Goal: Book appointment/travel/reservation

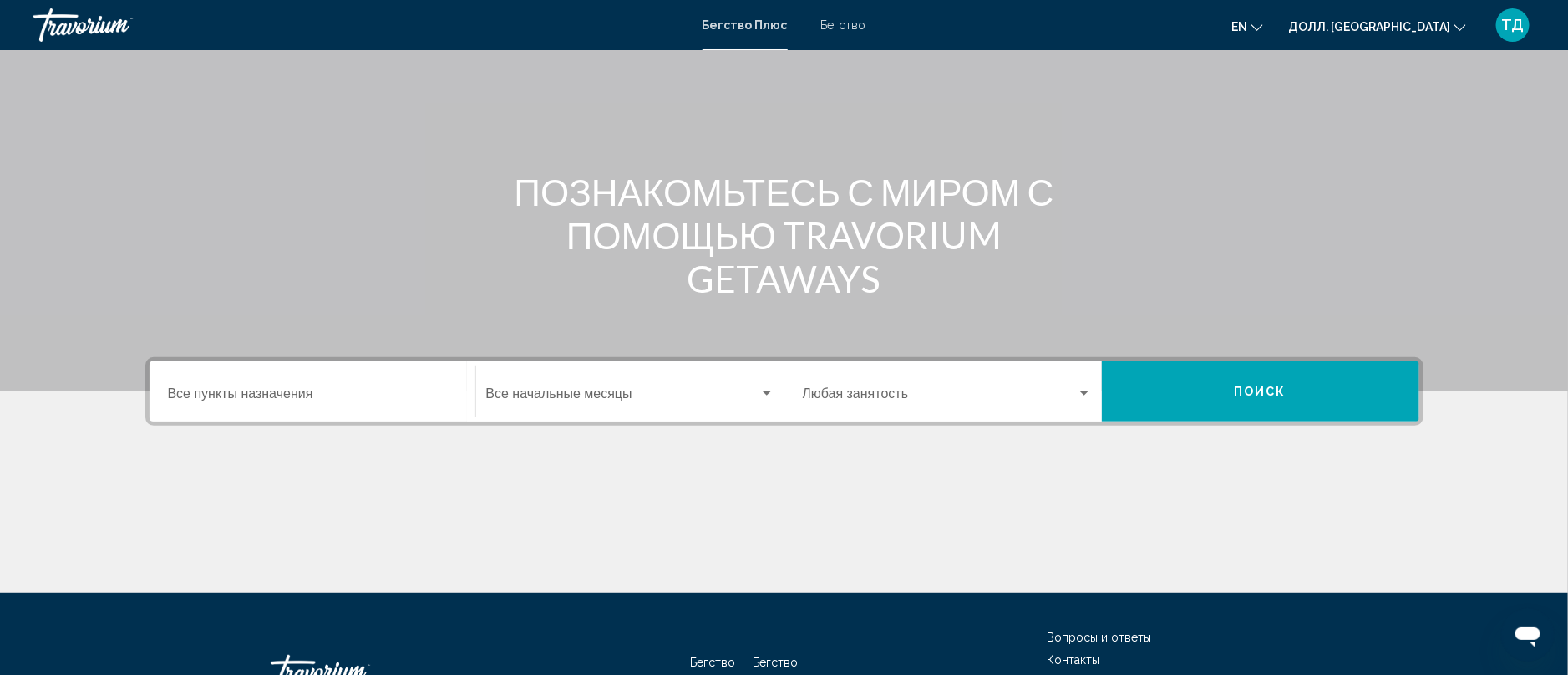
scroll to position [209, 0]
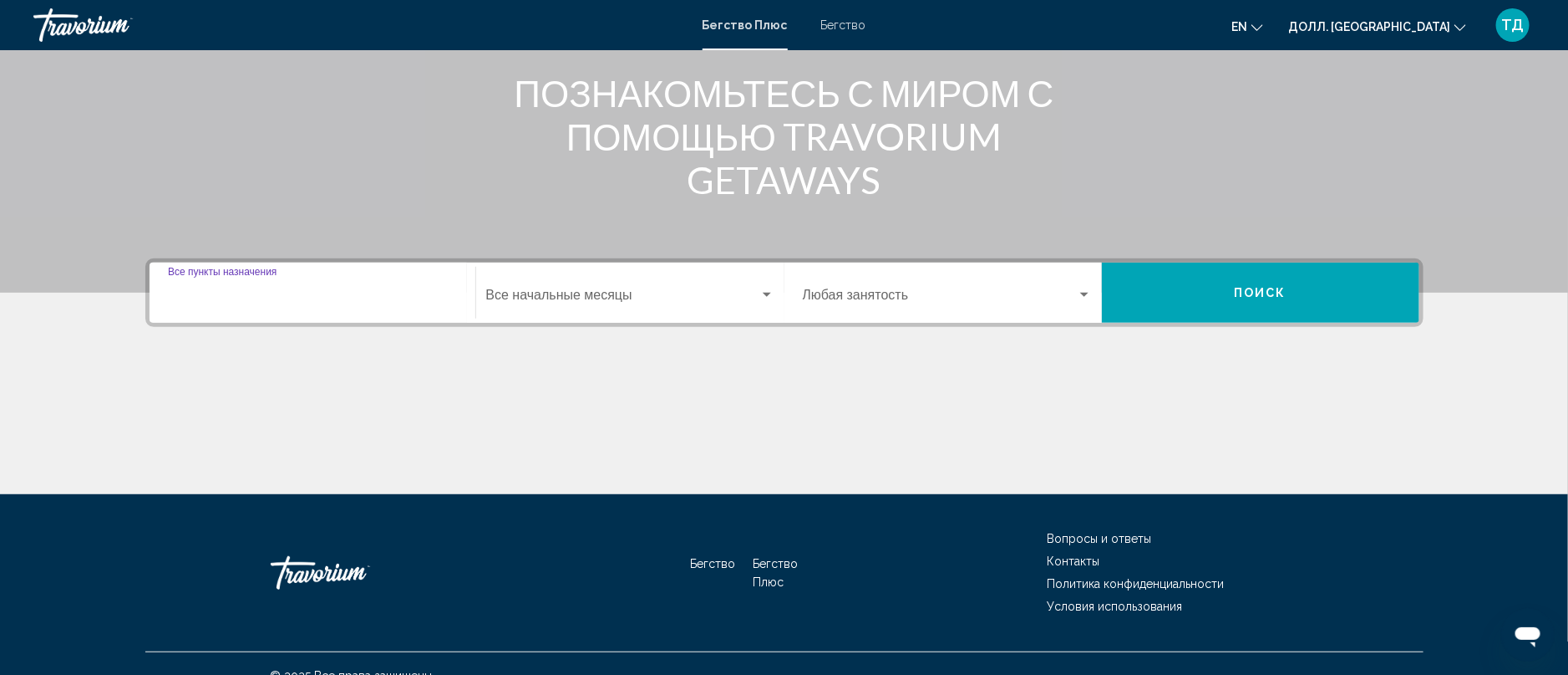
click at [232, 294] on input "Пункт назначения Все пункты назначения" at bounding box center [312, 298] width 289 height 15
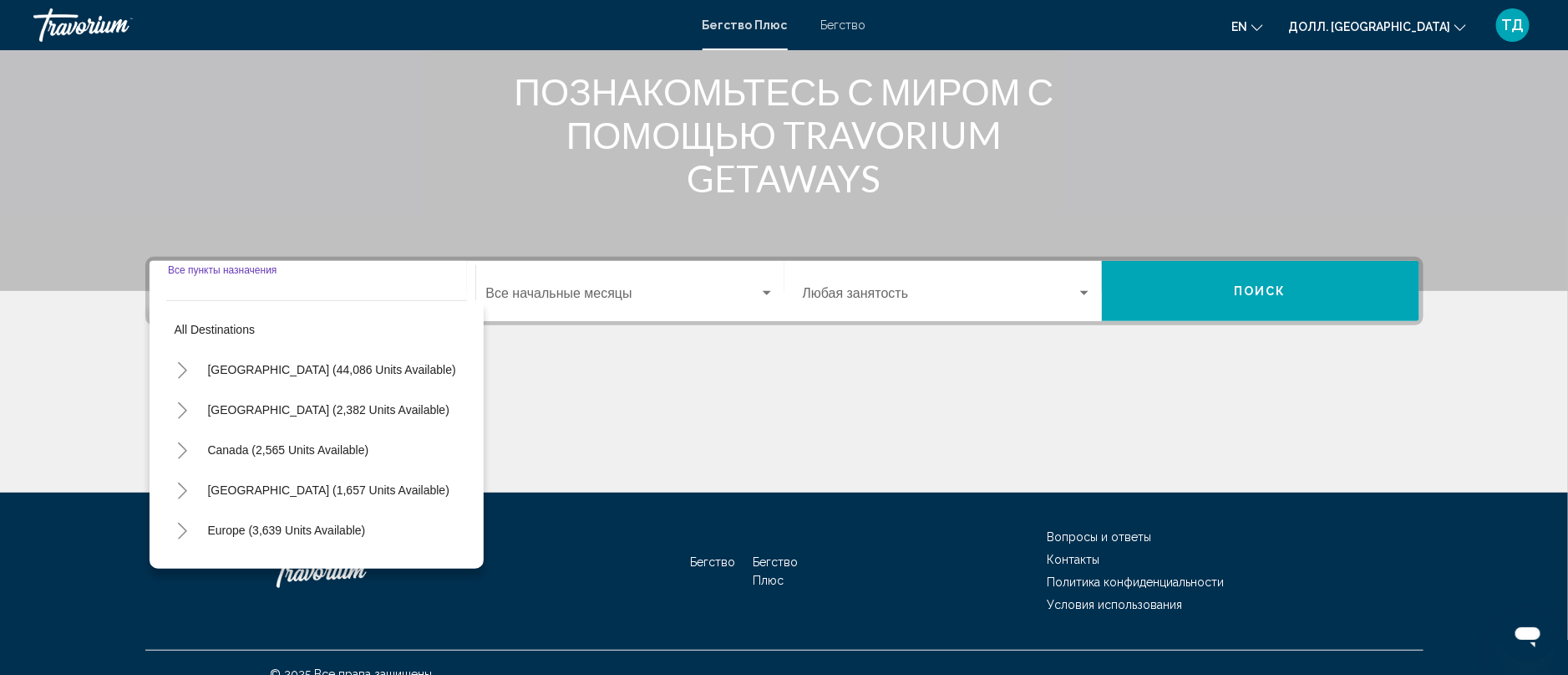
scroll to position [233, 0]
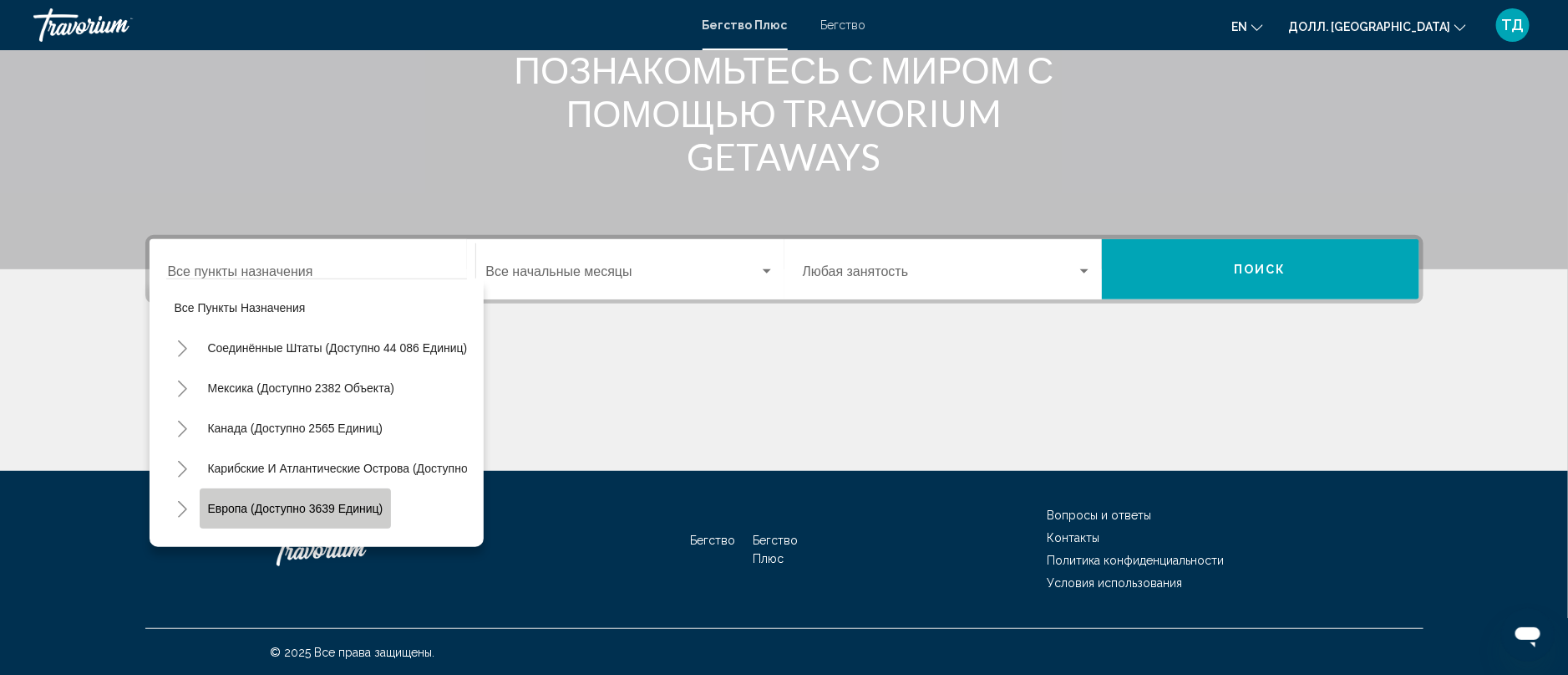
click at [316, 500] on span "Европа (доступно 3639 единиц)" at bounding box center [295, 507] width 176 height 14
type input "**********"
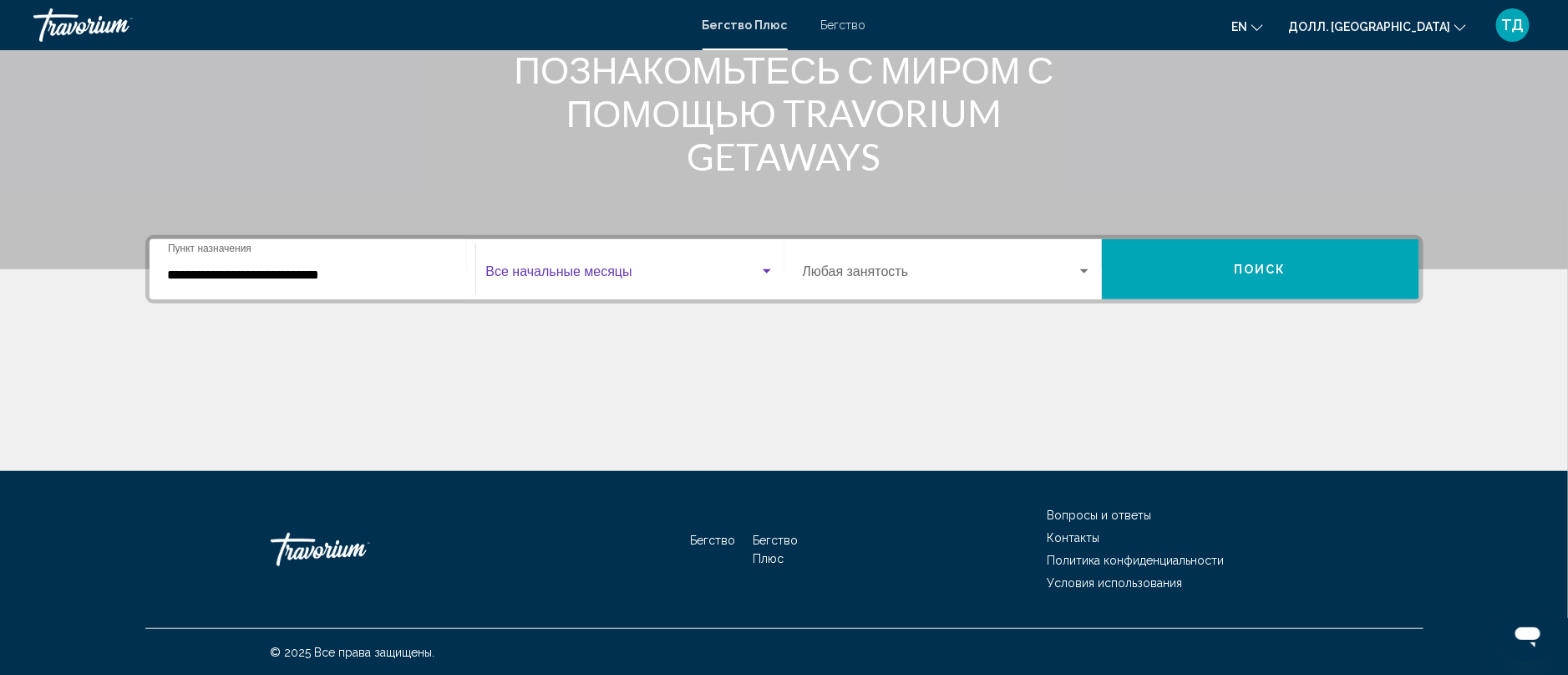
click at [763, 272] on div "Виджет поиска" at bounding box center [767, 271] width 9 height 4
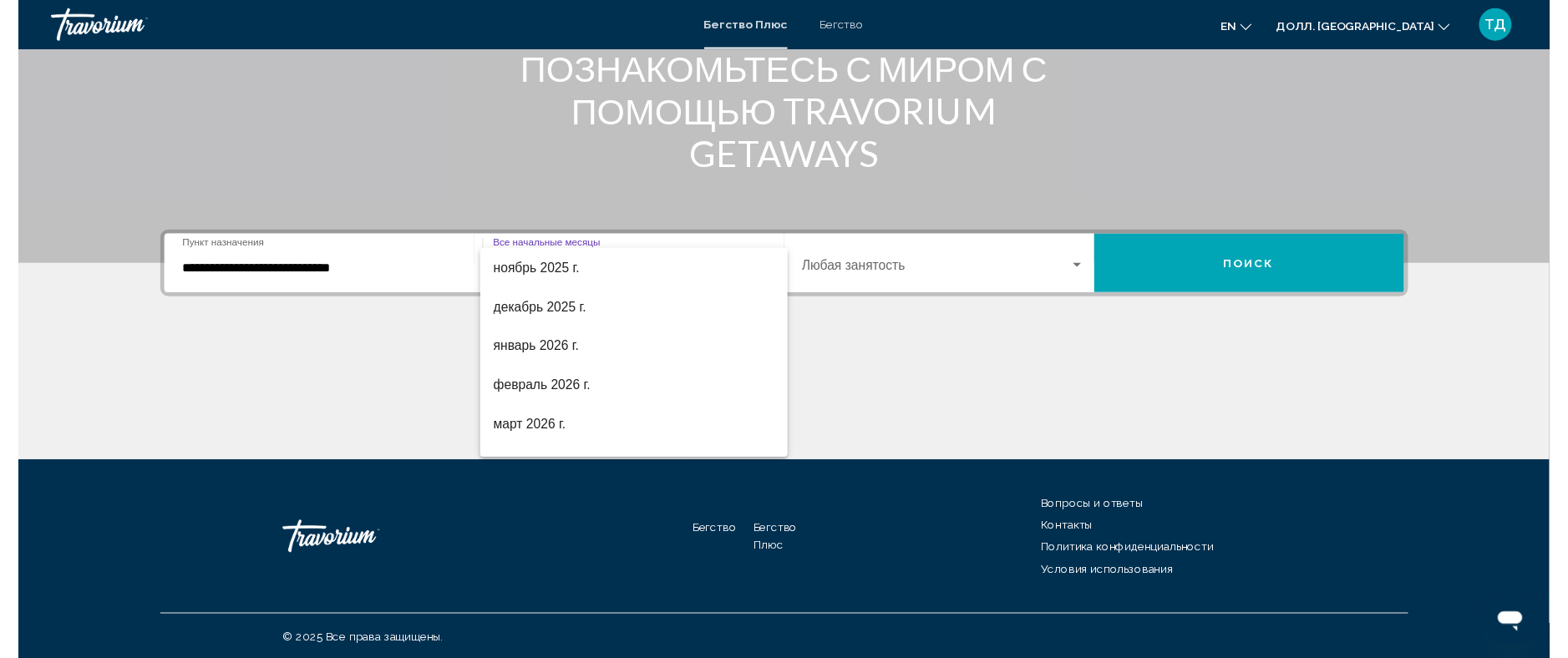
scroll to position [163, 0]
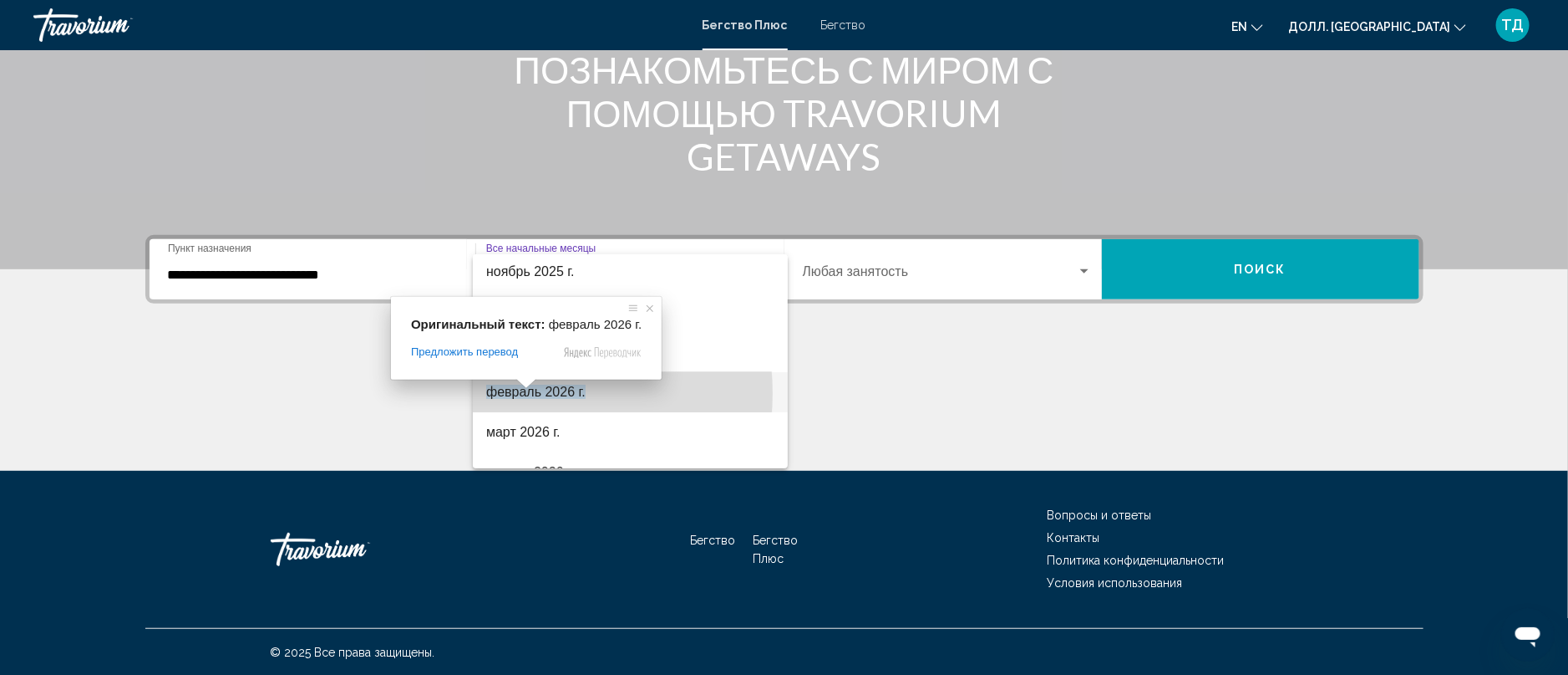
click at [517, 392] on ya-tr-span "февраль 2026 г." at bounding box center [535, 391] width 99 height 14
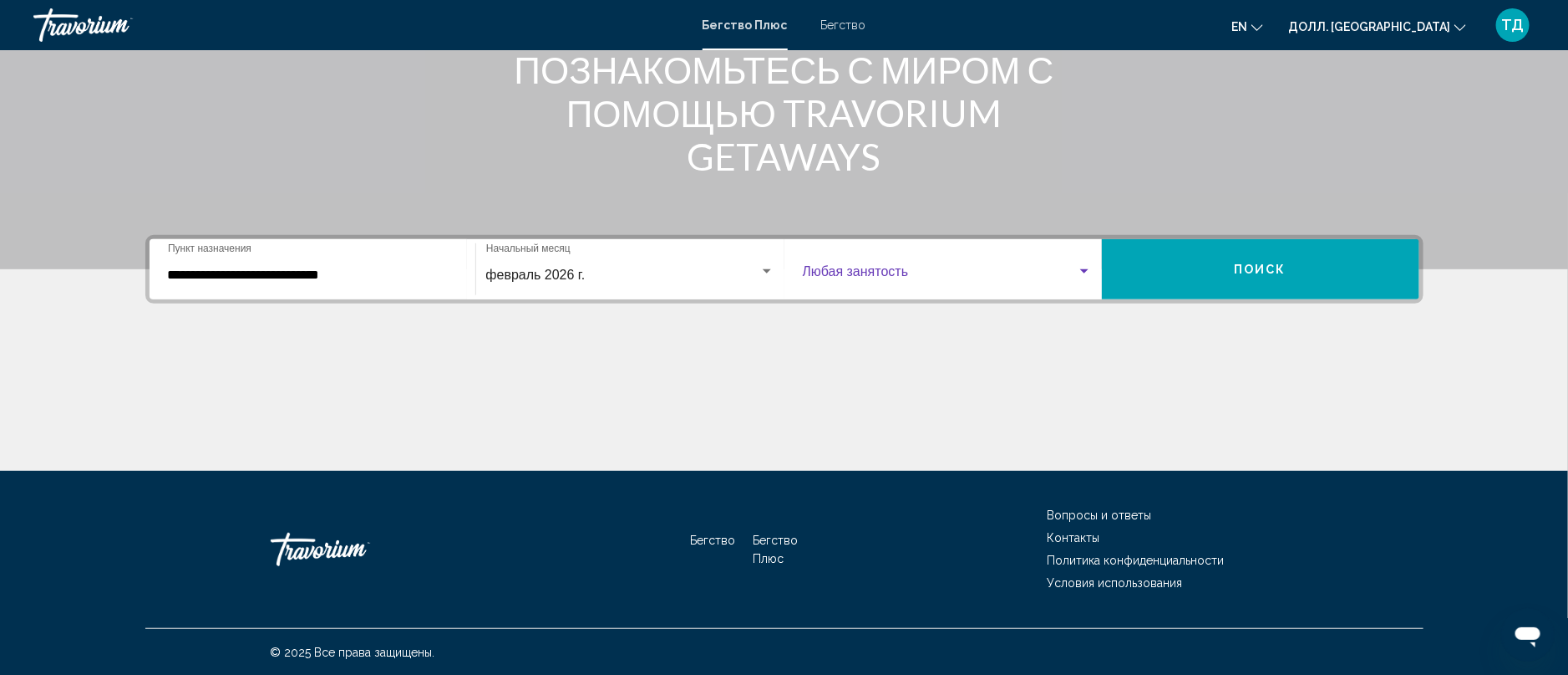
click at [1083, 269] on div "Виджет поиска" at bounding box center [1085, 271] width 9 height 4
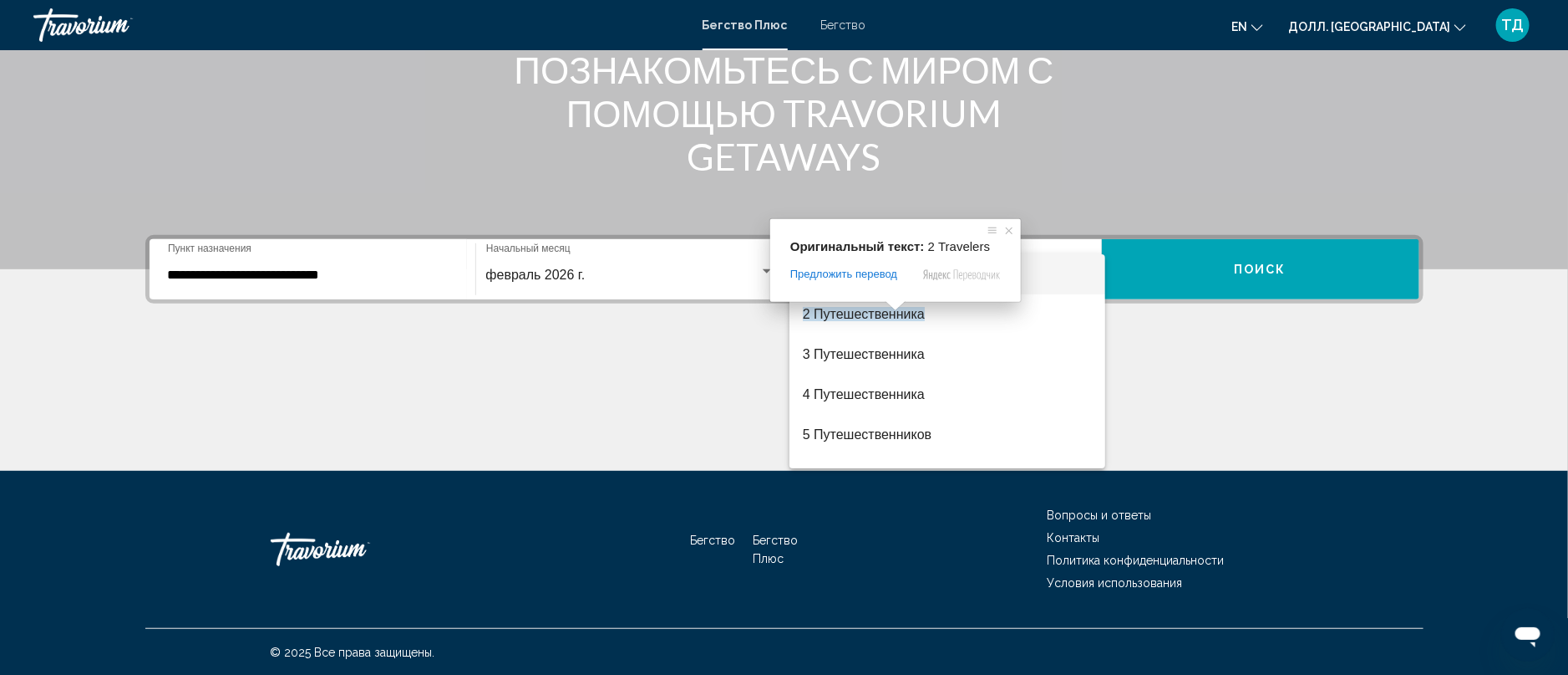
click at [887, 311] on span at bounding box center [895, 306] width 22 height 10
click at [884, 316] on ya-tr-span "2 Путешественника" at bounding box center [864, 314] width 122 height 14
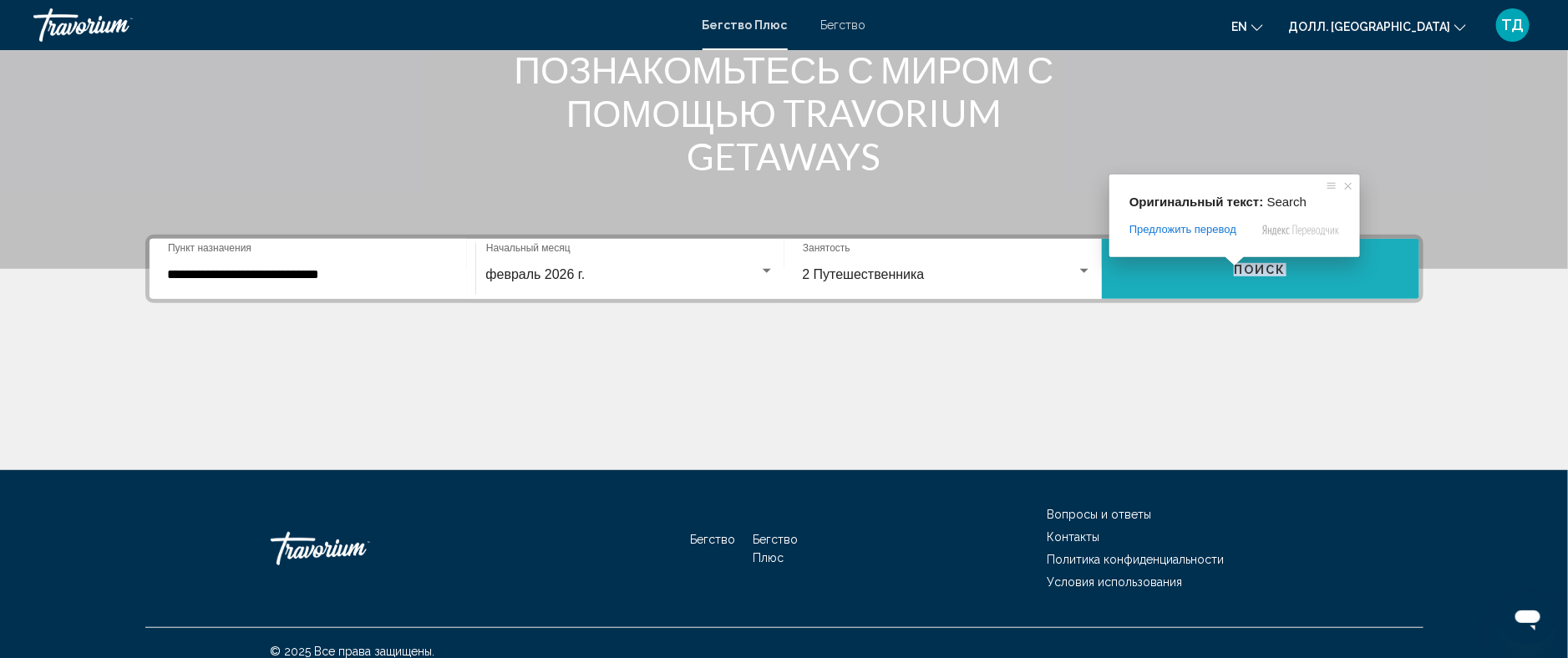
click at [1246, 268] on ya-tr-span "Поиск" at bounding box center [1261, 270] width 53 height 14
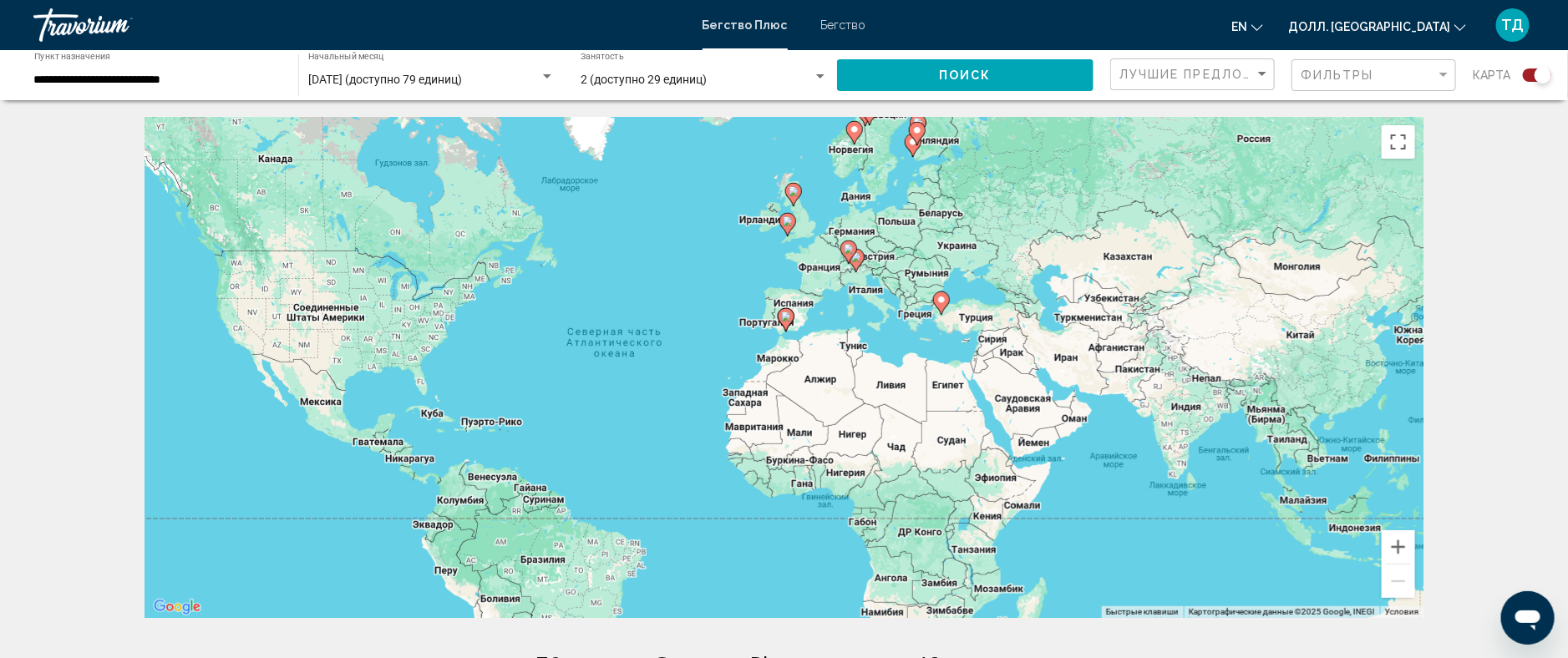
drag, startPoint x: 825, startPoint y: 412, endPoint x: 743, endPoint y: 440, distance: 86.6
click at [743, 440] on div "Чтобы активировать перетаскивание с помощью клавиатуры, нажмите Alt + Enter. По…" at bounding box center [784, 367] width 1279 height 501
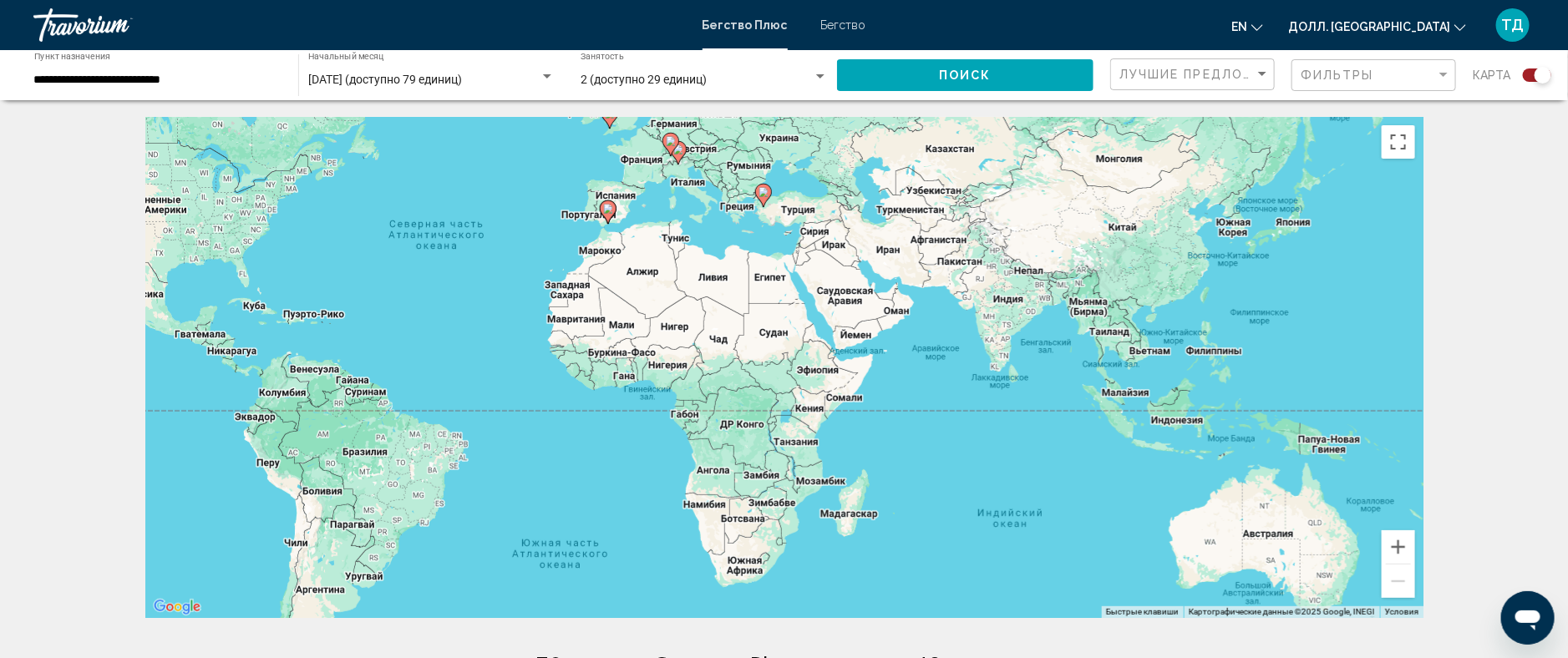
drag, startPoint x: 1300, startPoint y: 497, endPoint x: 1118, endPoint y: 388, distance: 212.1
click at [1118, 388] on div "Чтобы активировать перетаскивание с помощью клавиатуры, нажмите Alt + Enter. По…" at bounding box center [784, 367] width 1279 height 501
click at [1403, 544] on button "Увеличить" at bounding box center [1398, 547] width 33 height 33
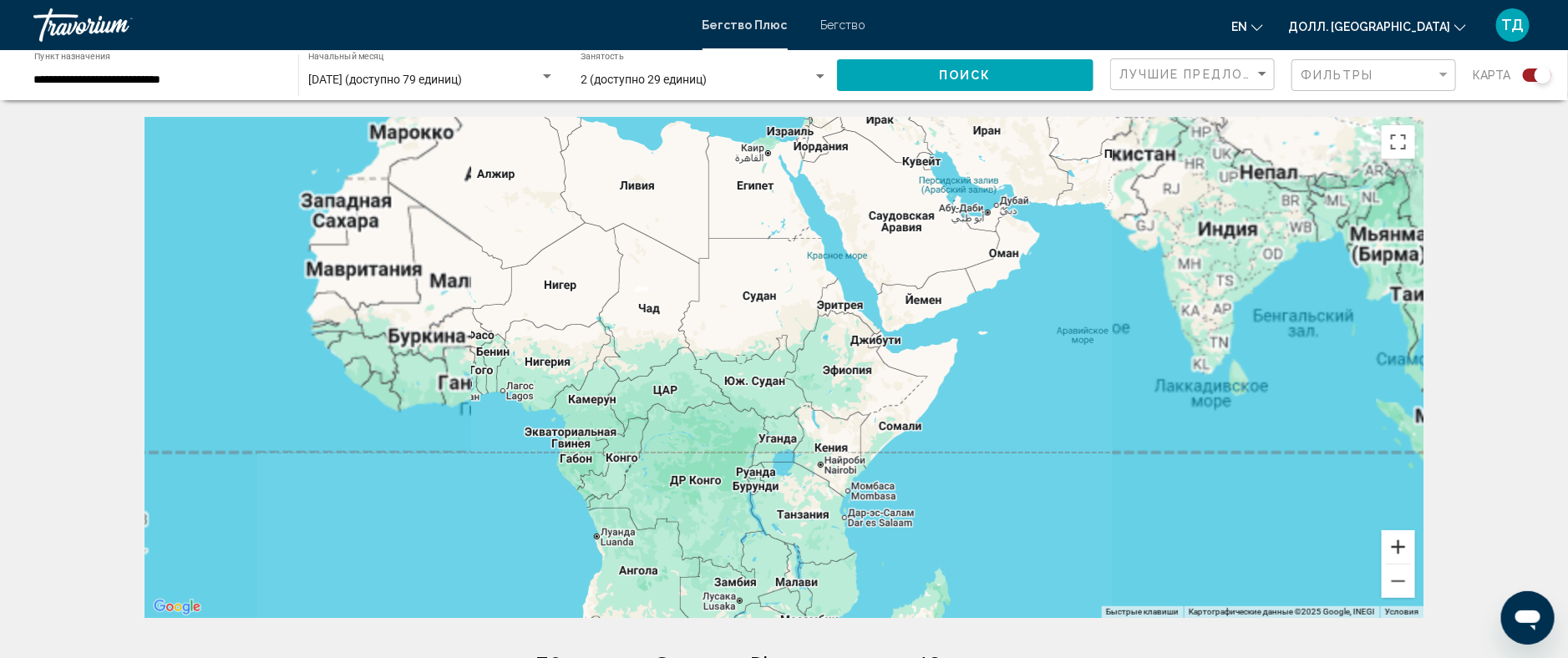
click at [1403, 544] on button "Увеличить" at bounding box center [1398, 547] width 33 height 33
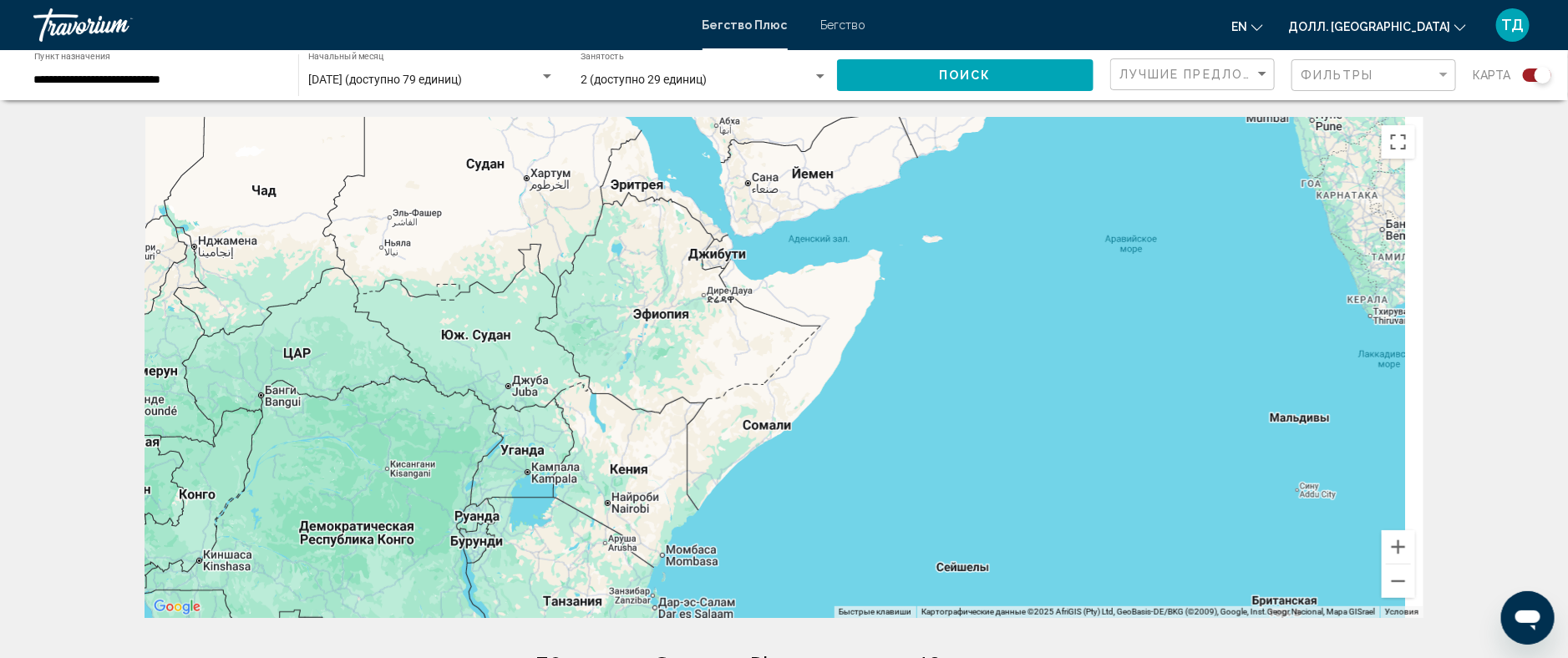
drag, startPoint x: 1161, startPoint y: 416, endPoint x: 707, endPoint y: 303, distance: 467.9
click at [710, 307] on div "Основное содержание" at bounding box center [784, 367] width 1279 height 501
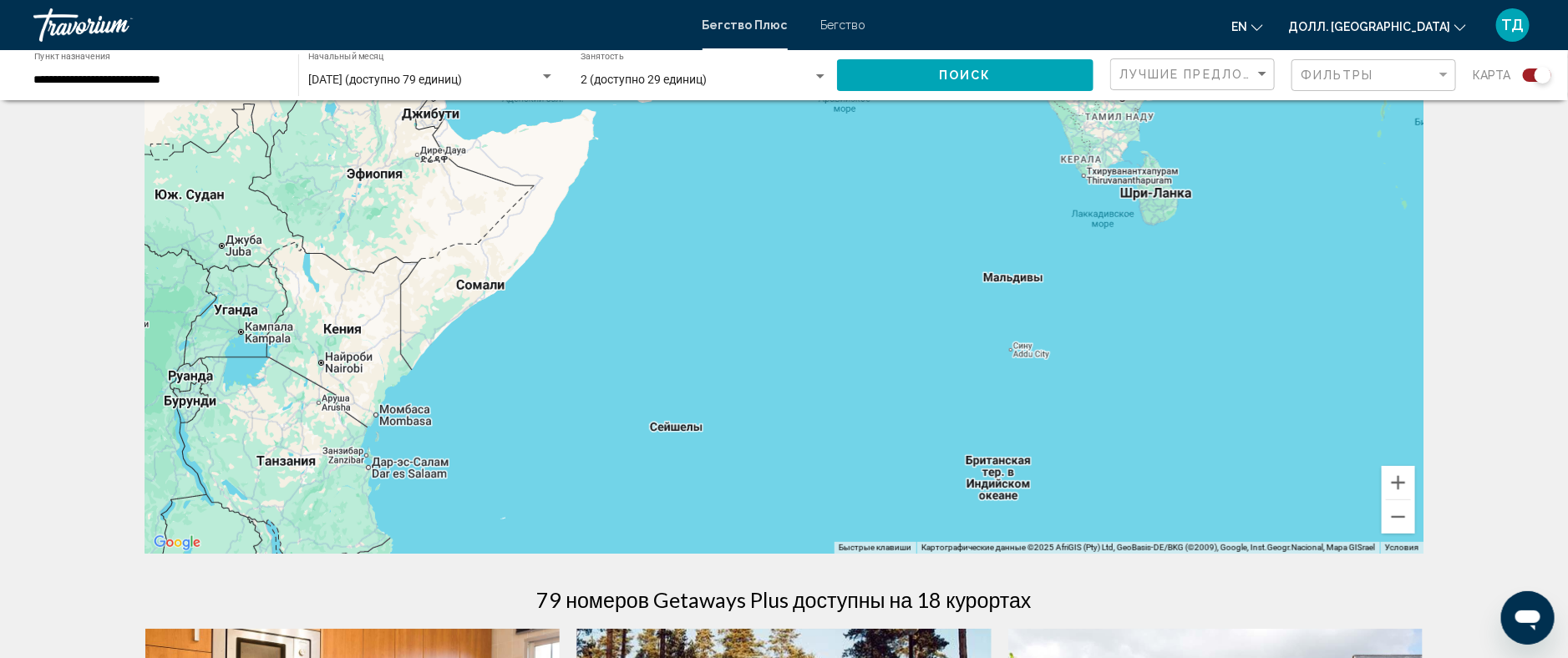
scroll to position [105, 0]
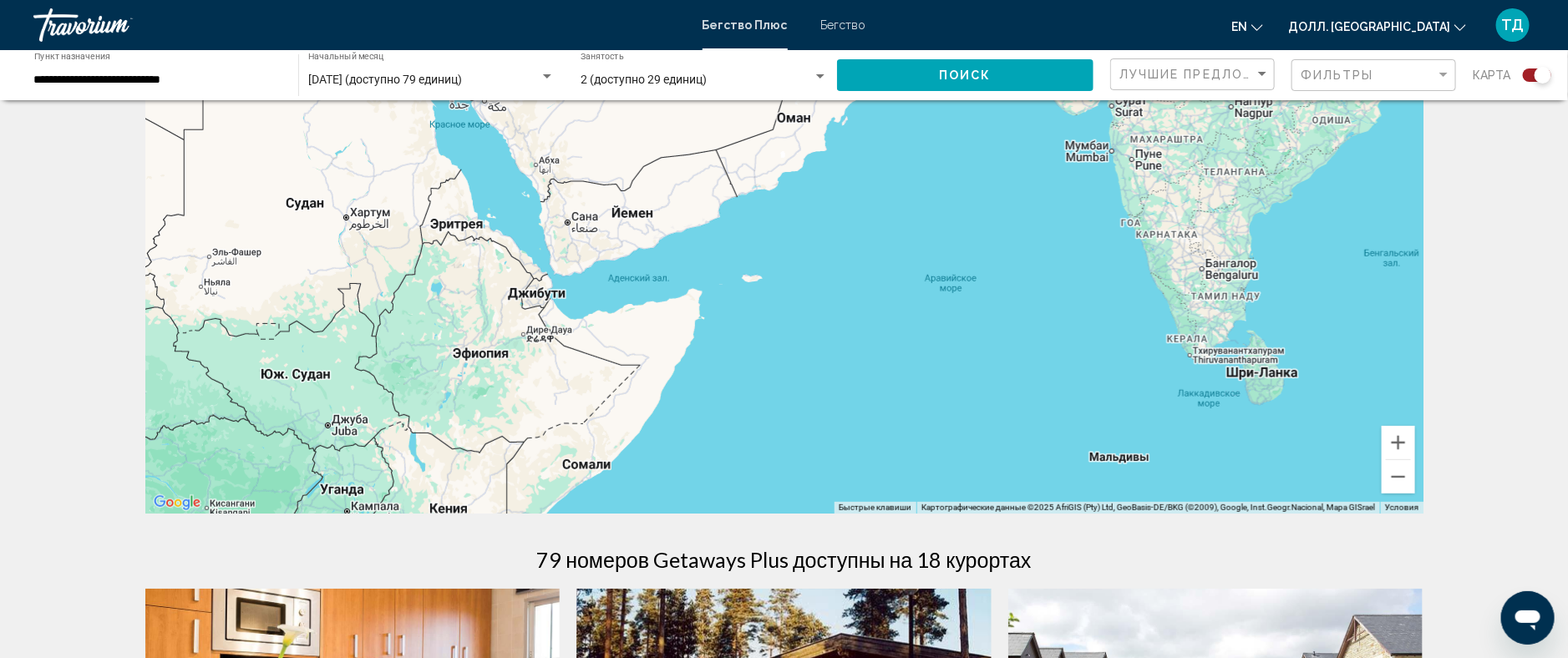
drag, startPoint x: 1146, startPoint y: 366, endPoint x: 1223, endPoint y: 550, distance: 199.5
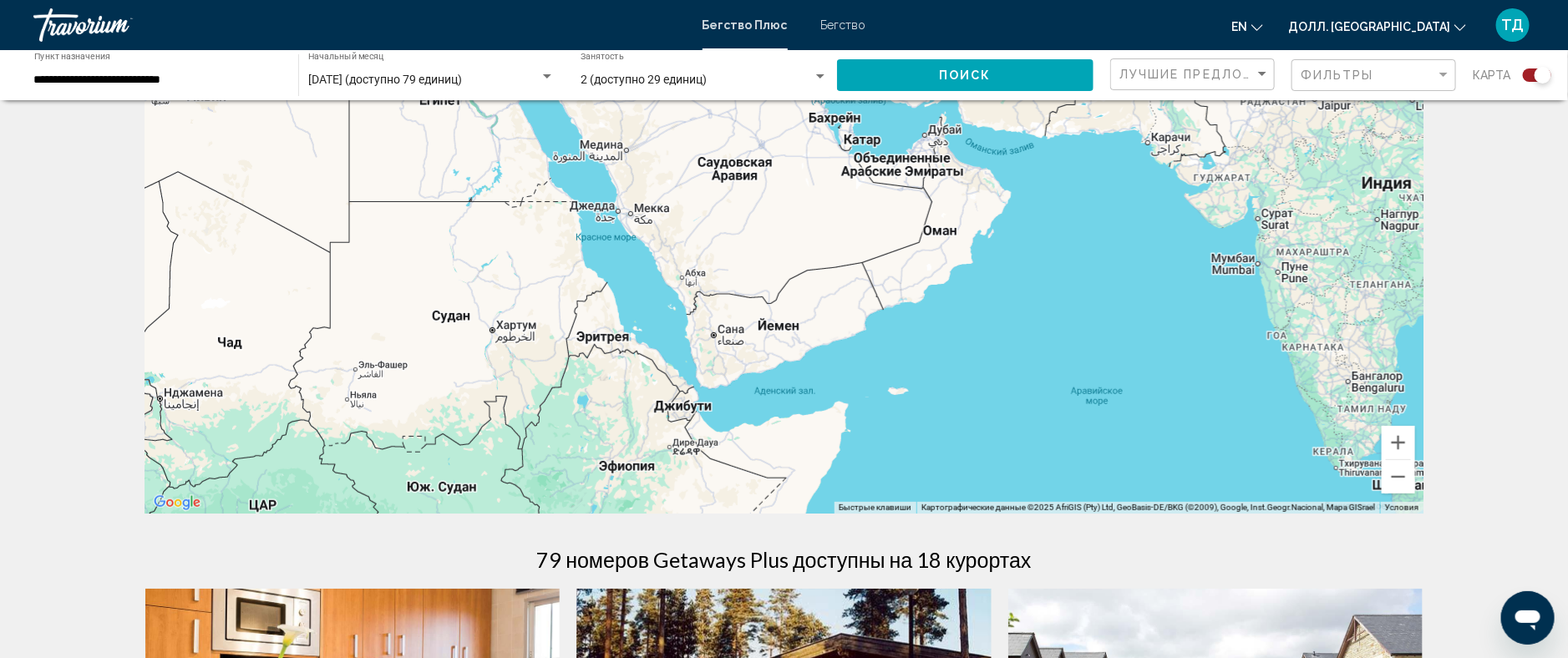
drag, startPoint x: 735, startPoint y: 226, endPoint x: 887, endPoint y: 341, distance: 190.6
click at [887, 341] on div "Основное содержание" at bounding box center [784, 263] width 1279 height 501
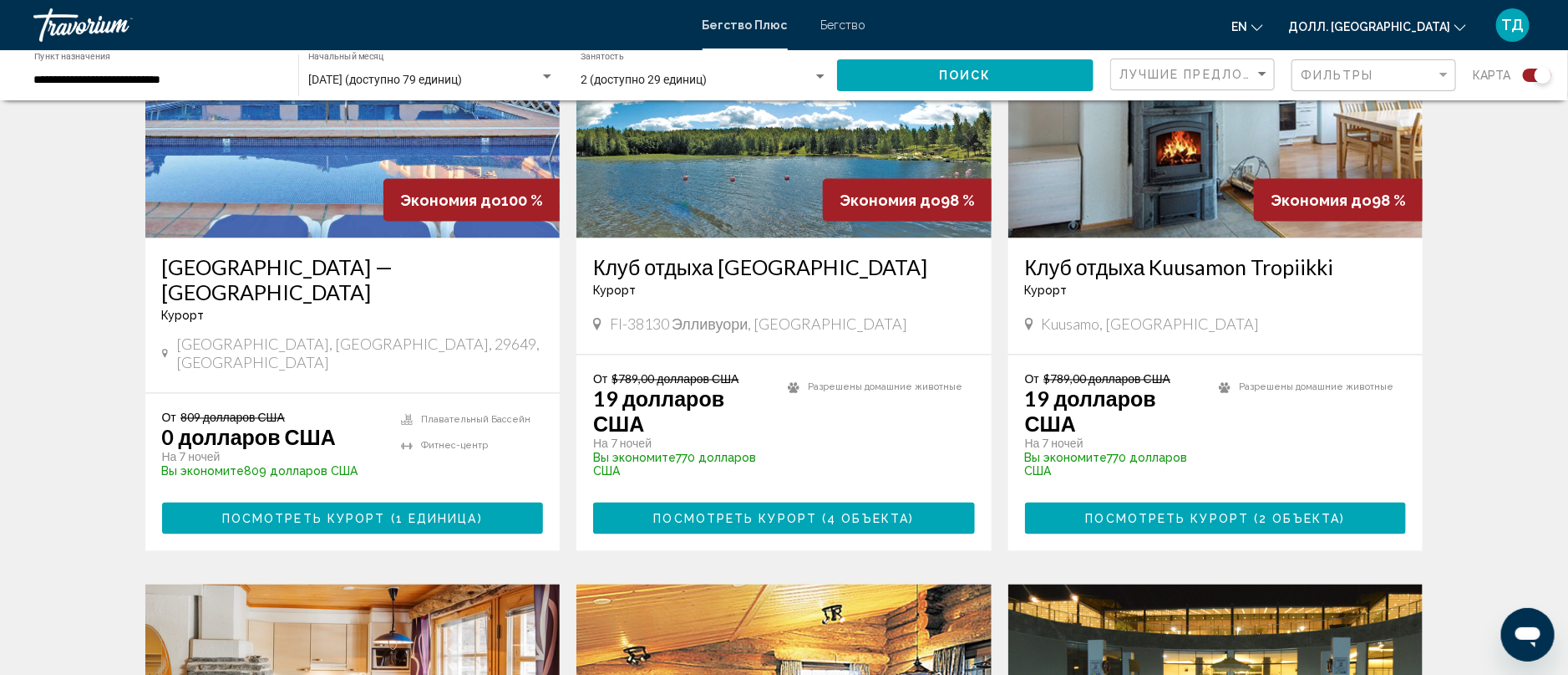
scroll to position [1359, 0]
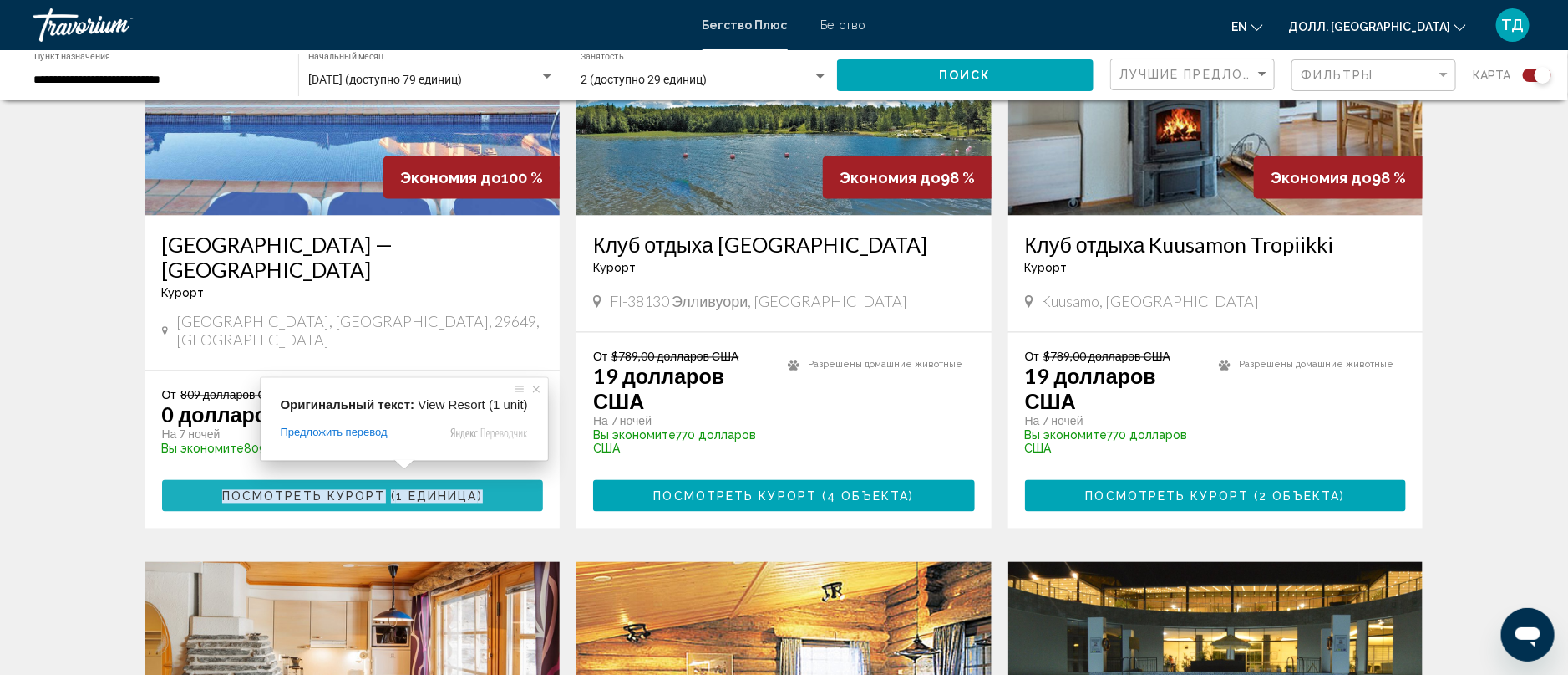
click at [399, 490] on ya-tr-span "1 единица" at bounding box center [437, 496] width 82 height 14
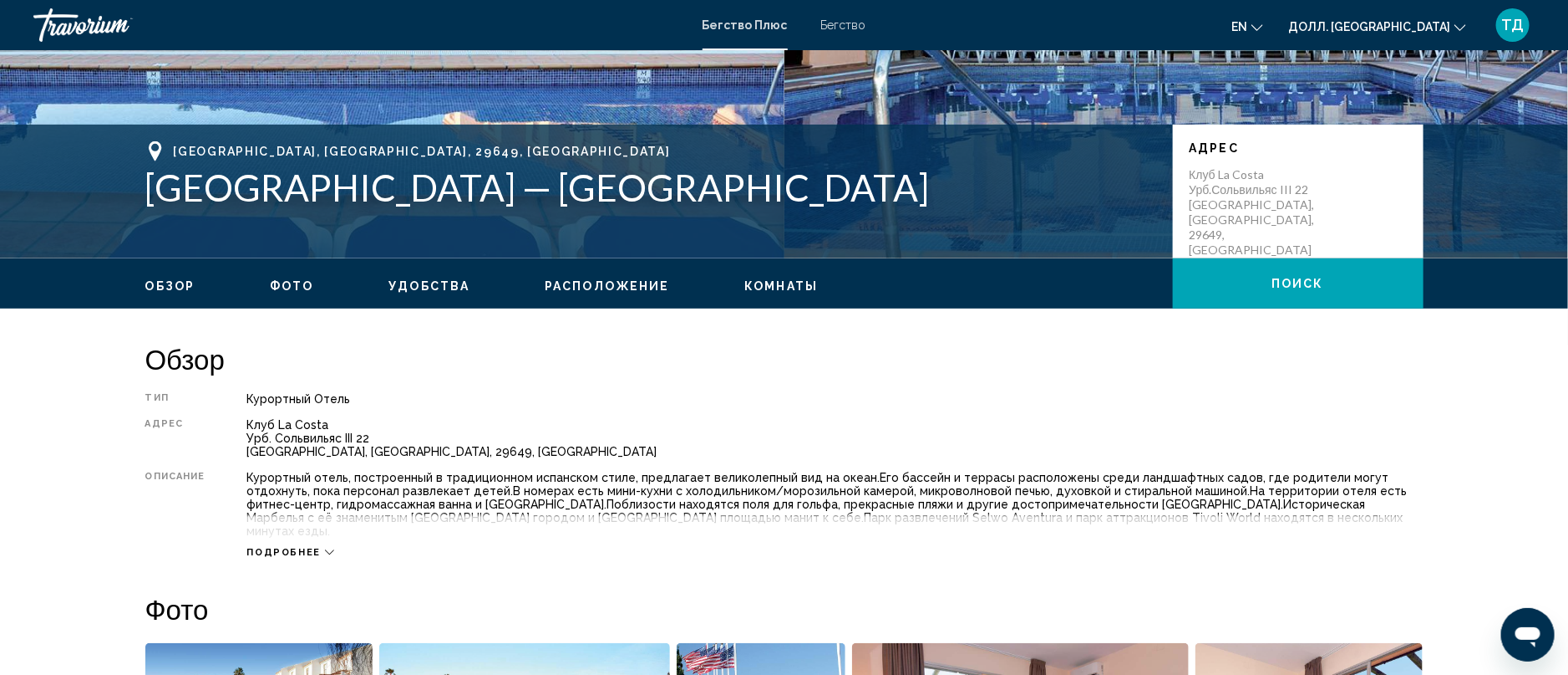
scroll to position [314, 0]
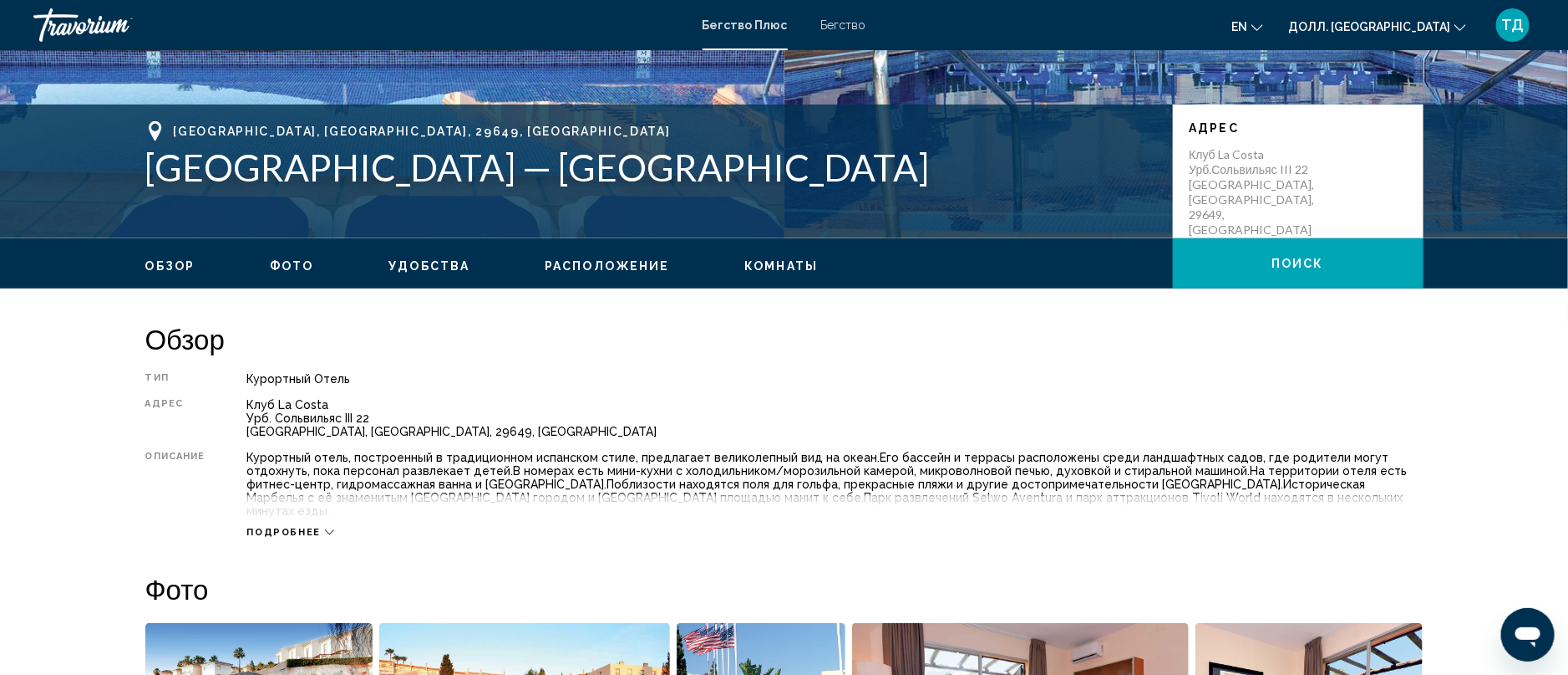
click at [325, 528] on icon "Основное содержание" at bounding box center [329, 532] width 9 height 9
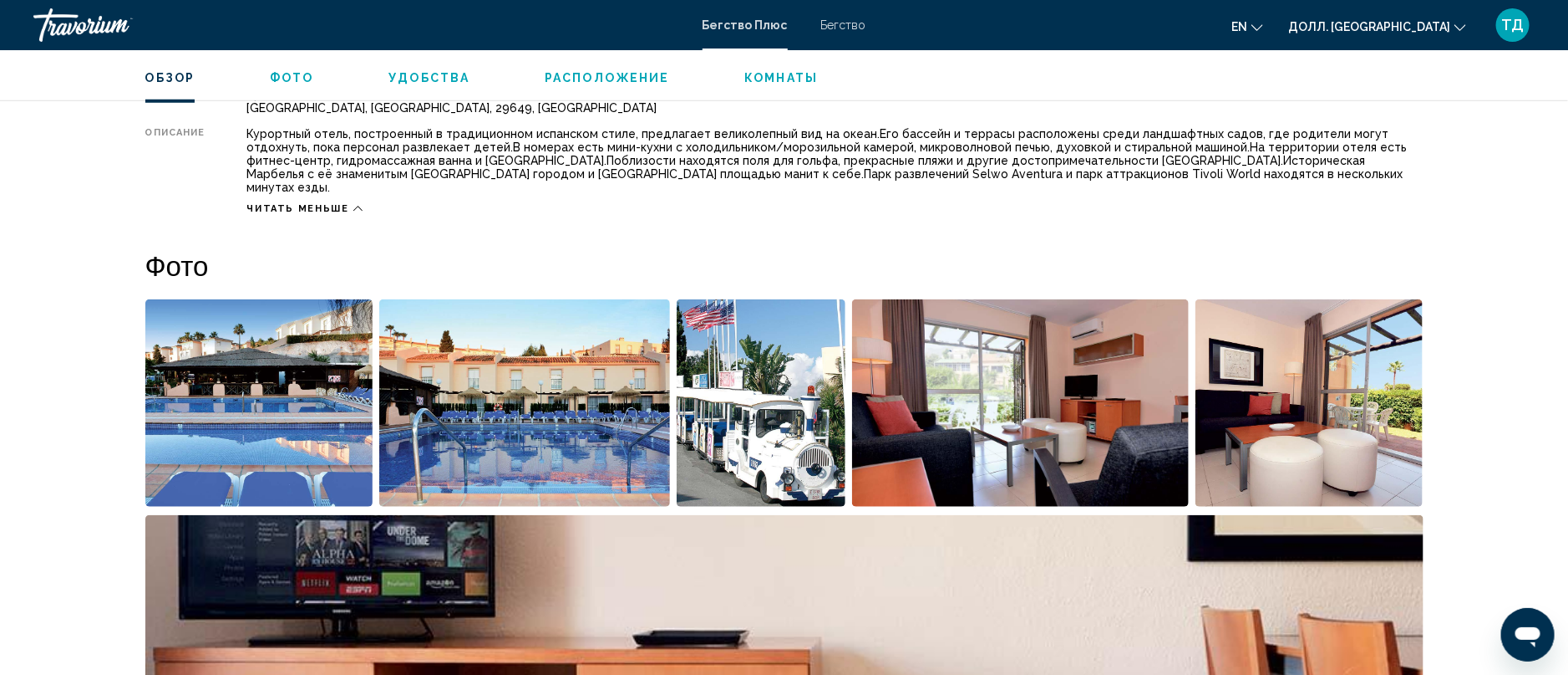
scroll to position [523, 0]
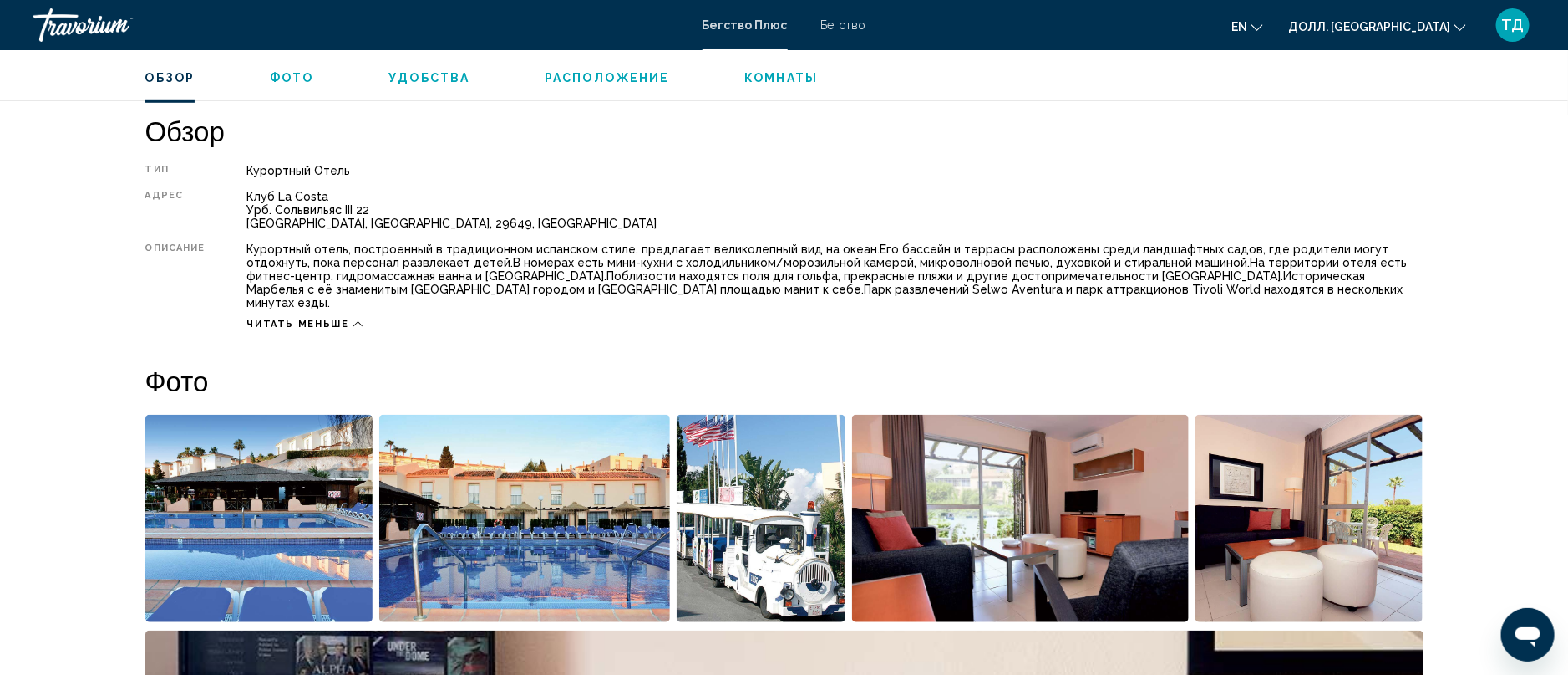
click at [607, 68] on ul "Обзор Фото Удобства Расположение Комнаты Поиск" at bounding box center [784, 76] width 1279 height 19
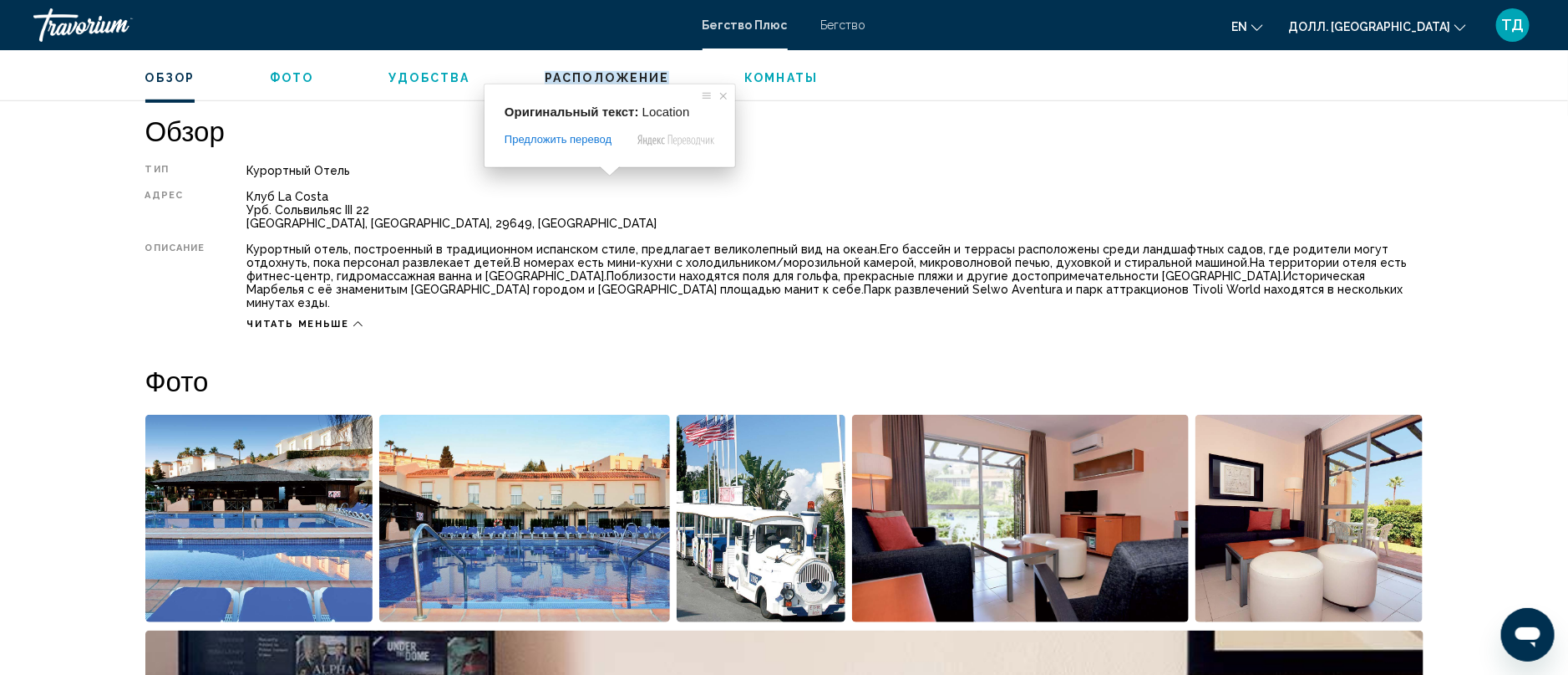
click at [612, 74] on ya-tr-span "Расположение" at bounding box center [607, 78] width 125 height 14
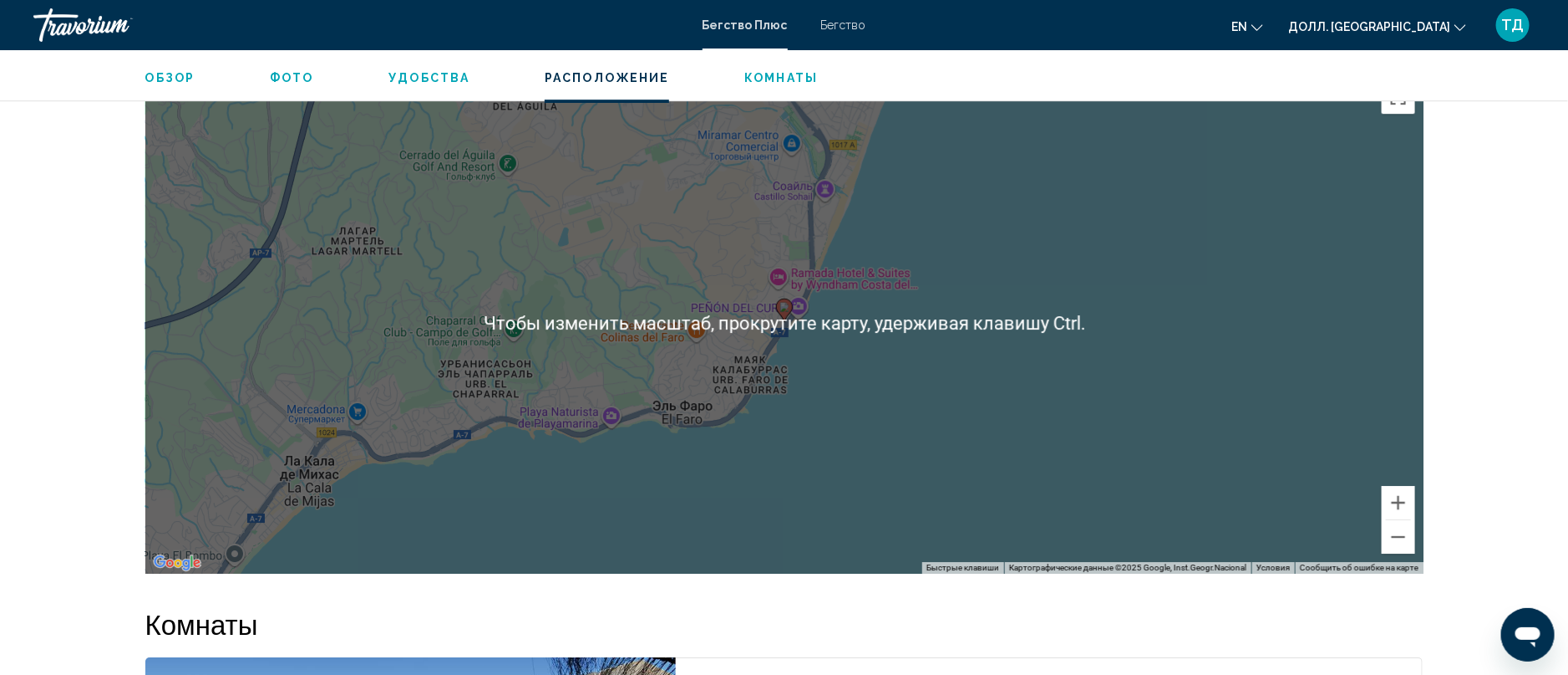
scroll to position [2477, 0]
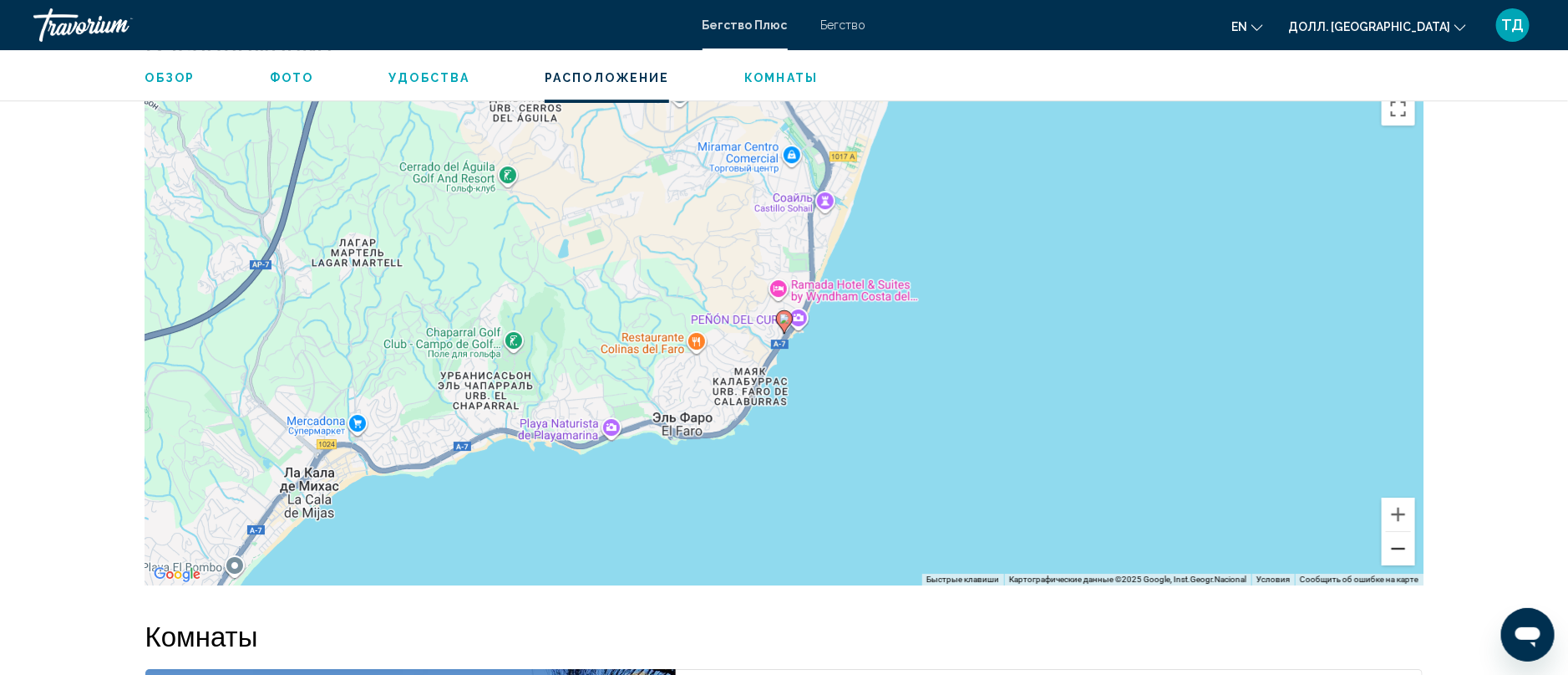
click at [1390, 532] on button "Уменьшить" at bounding box center [1398, 548] width 33 height 33
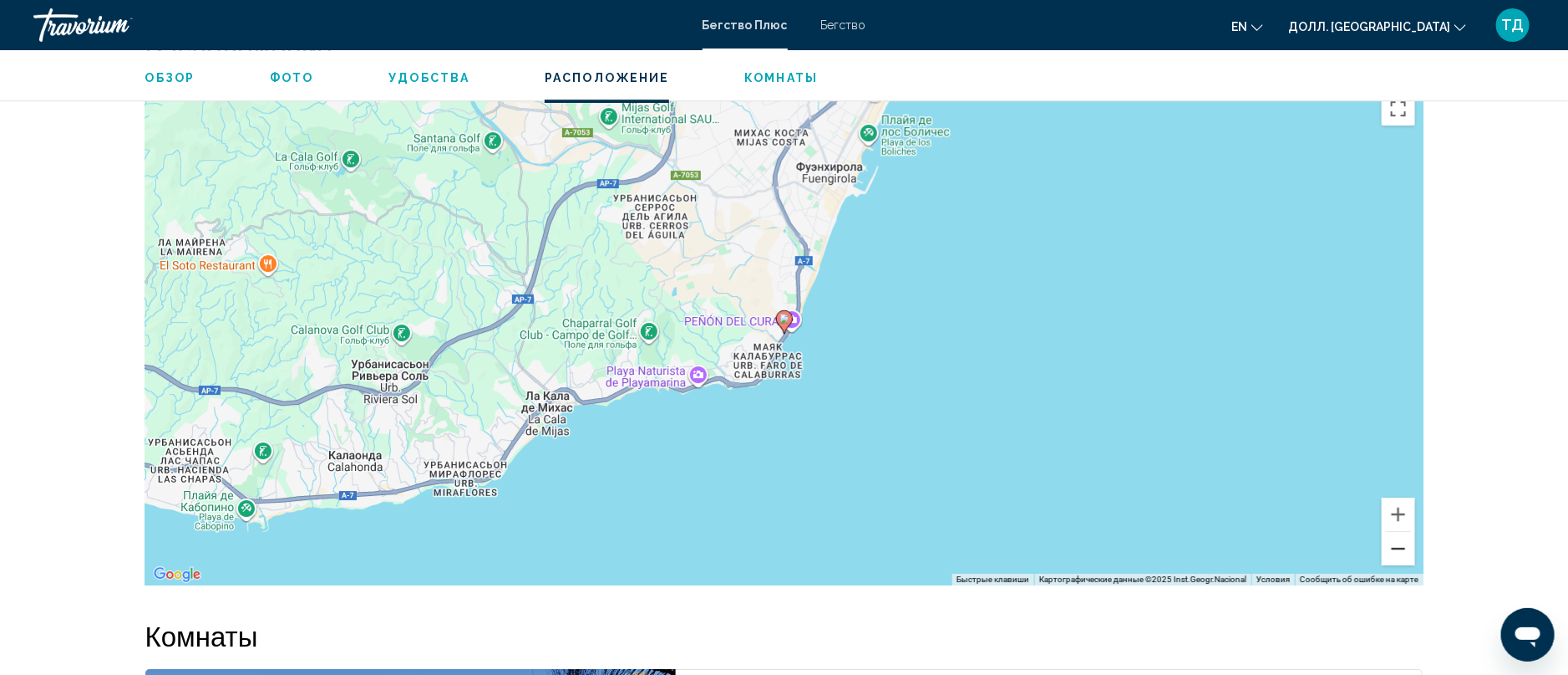
click at [1390, 532] on button "Уменьшить" at bounding box center [1398, 548] width 33 height 33
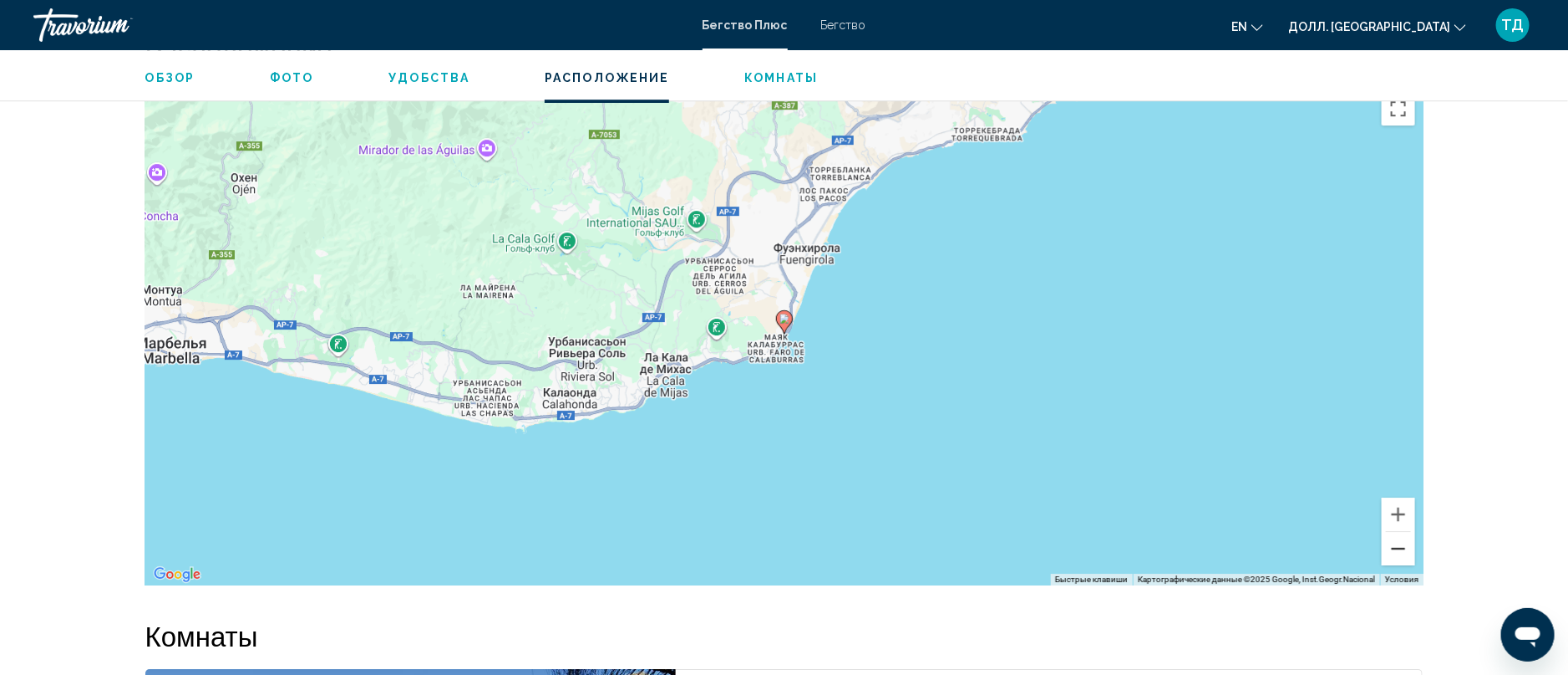
click at [1390, 532] on button "Уменьшить" at bounding box center [1398, 548] width 33 height 33
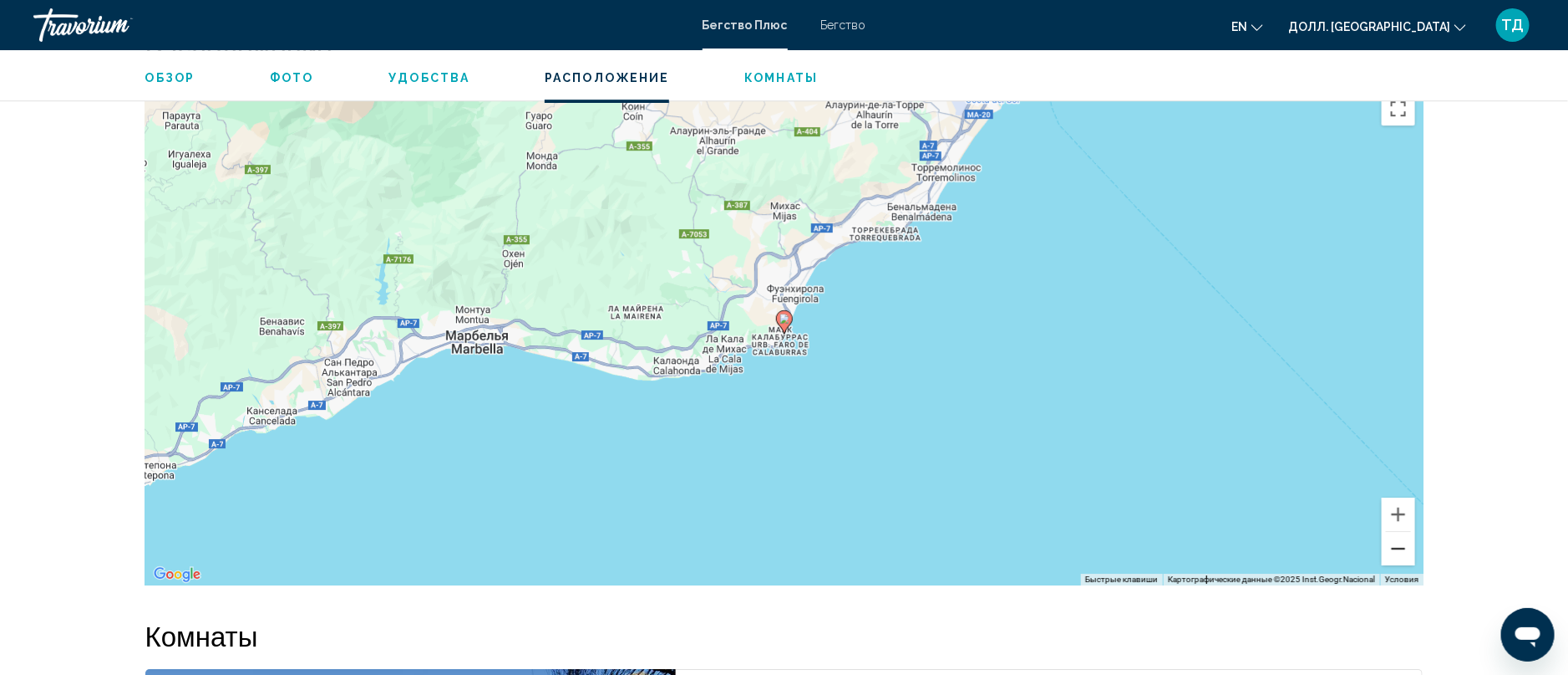
click at [1390, 532] on button "Уменьшить" at bounding box center [1398, 548] width 33 height 33
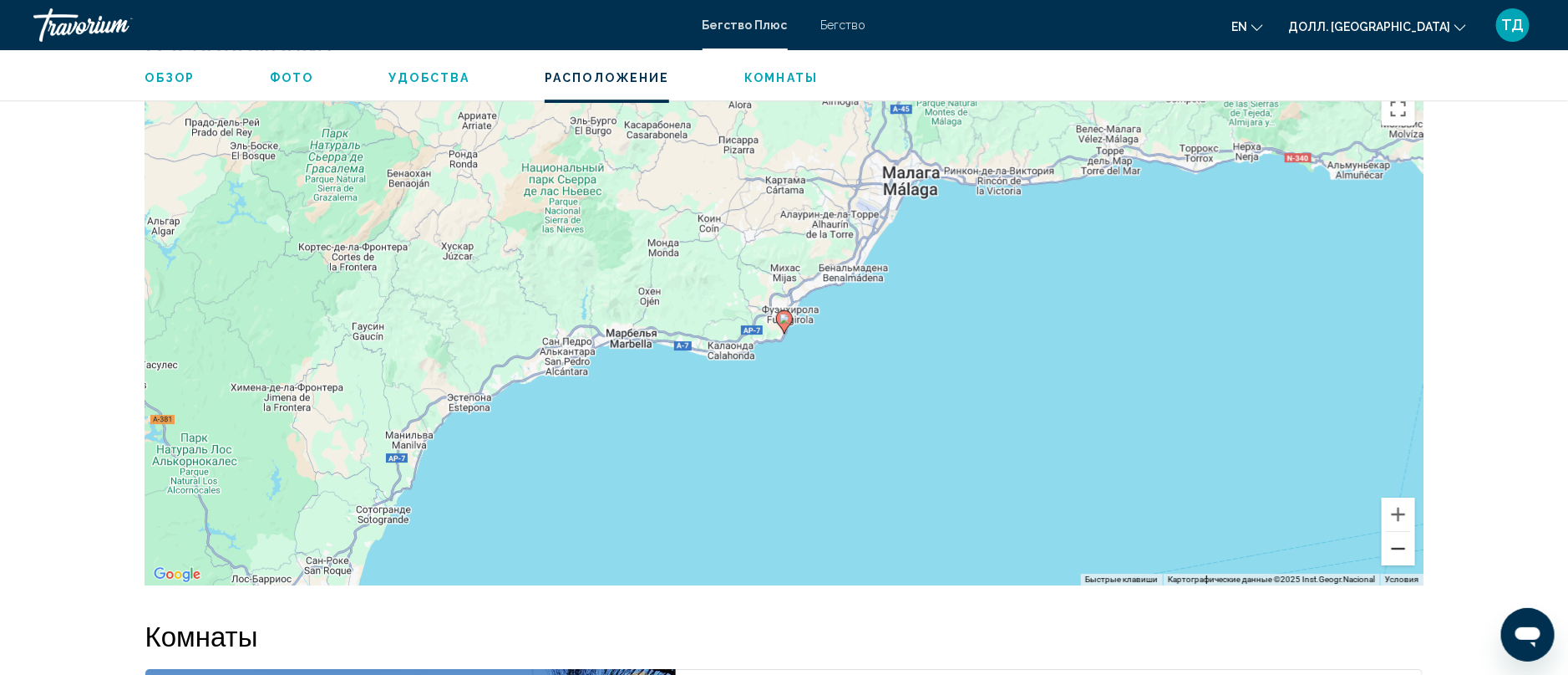
click at [1390, 532] on button "Уменьшить" at bounding box center [1398, 548] width 33 height 33
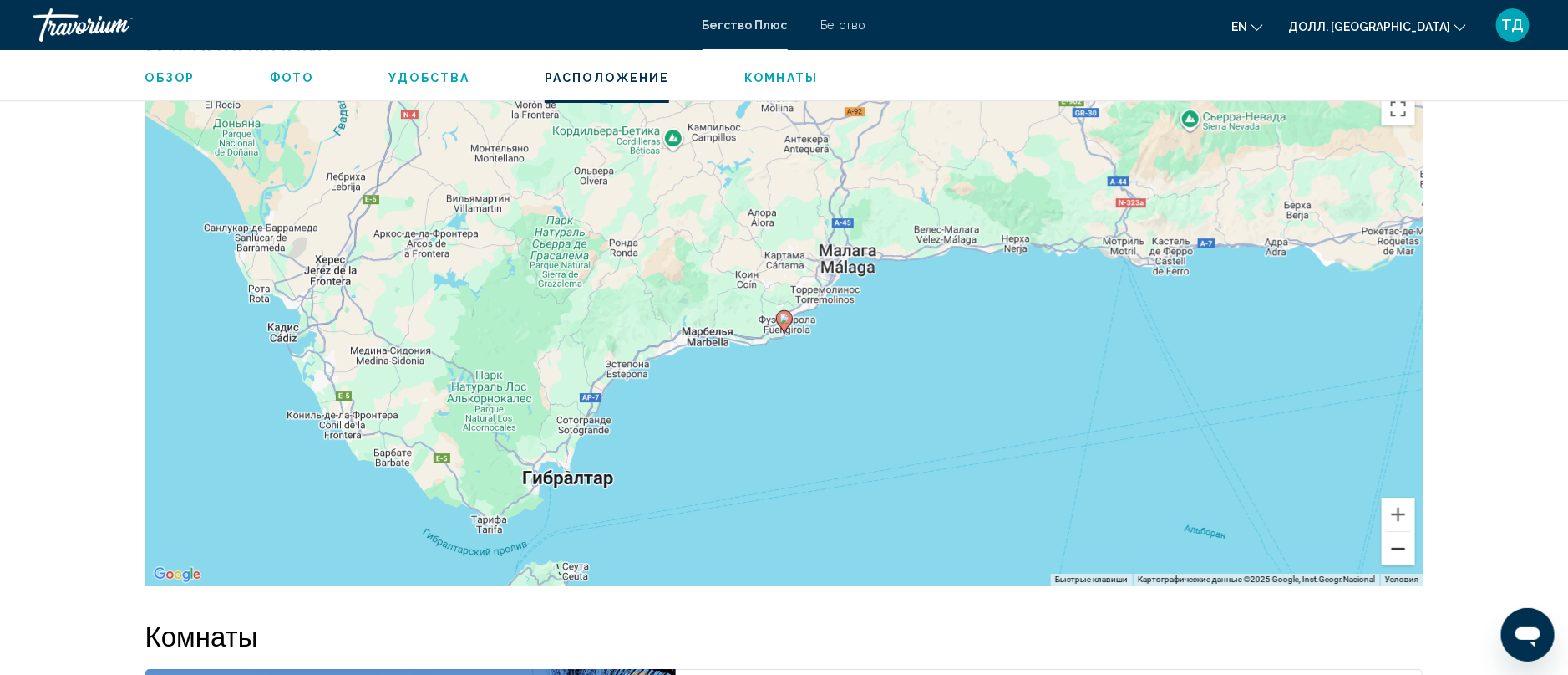
click at [1390, 532] on button "Уменьшить" at bounding box center [1398, 548] width 33 height 33
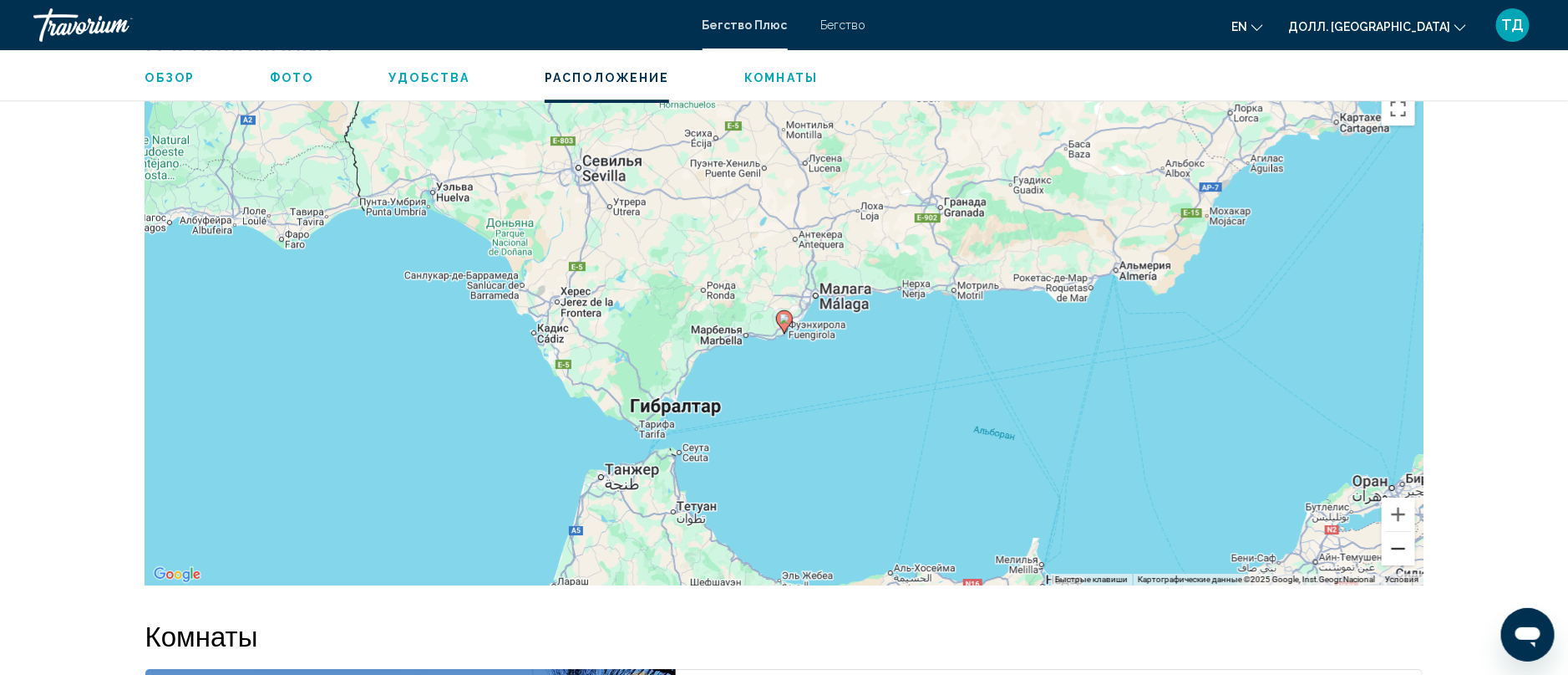
click at [1390, 532] on button "Уменьшить" at bounding box center [1398, 548] width 33 height 33
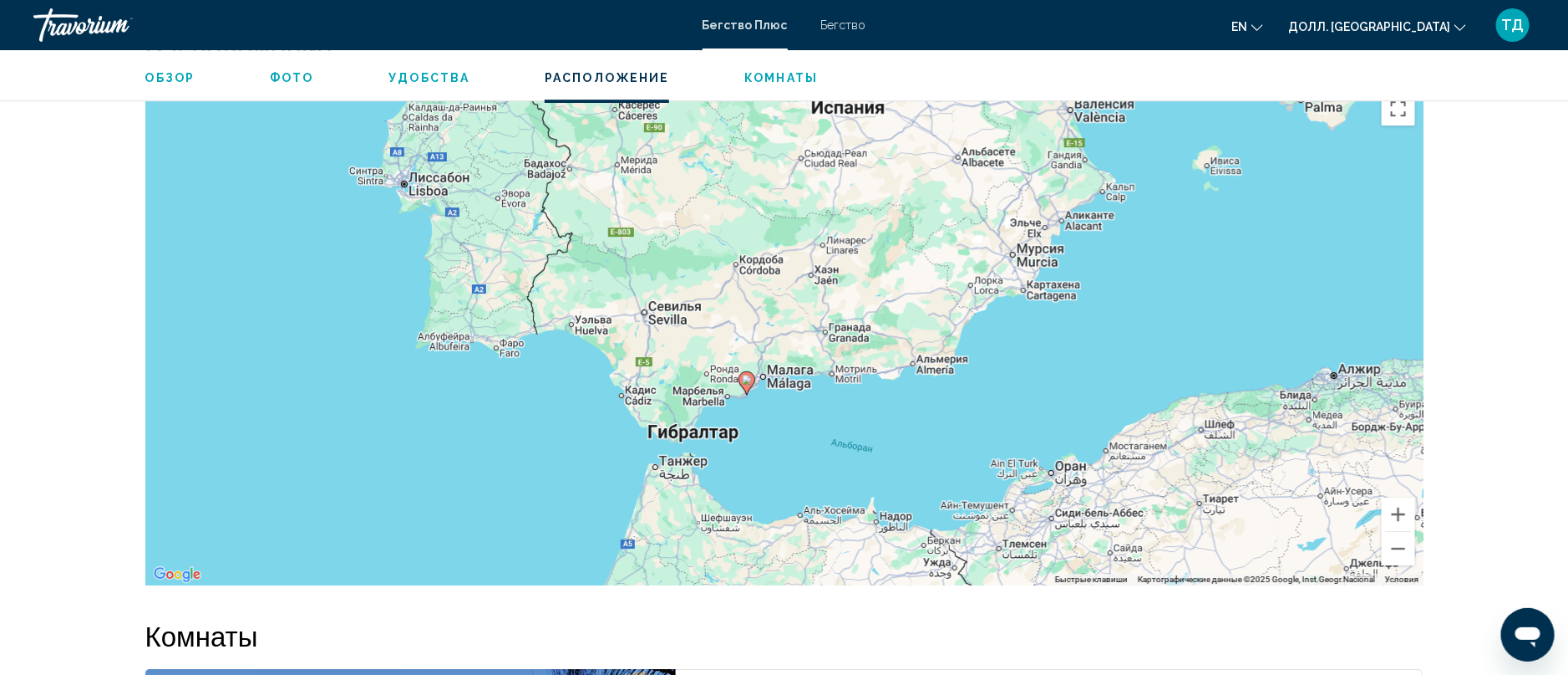
drag, startPoint x: 986, startPoint y: 260, endPoint x: 928, endPoint y: 293, distance: 66.7
click at [928, 293] on div "Чтобы активировать перетаскивание с помощью клавиатуры, нажмите Alt + Enter. По…" at bounding box center [784, 334] width 1279 height 501
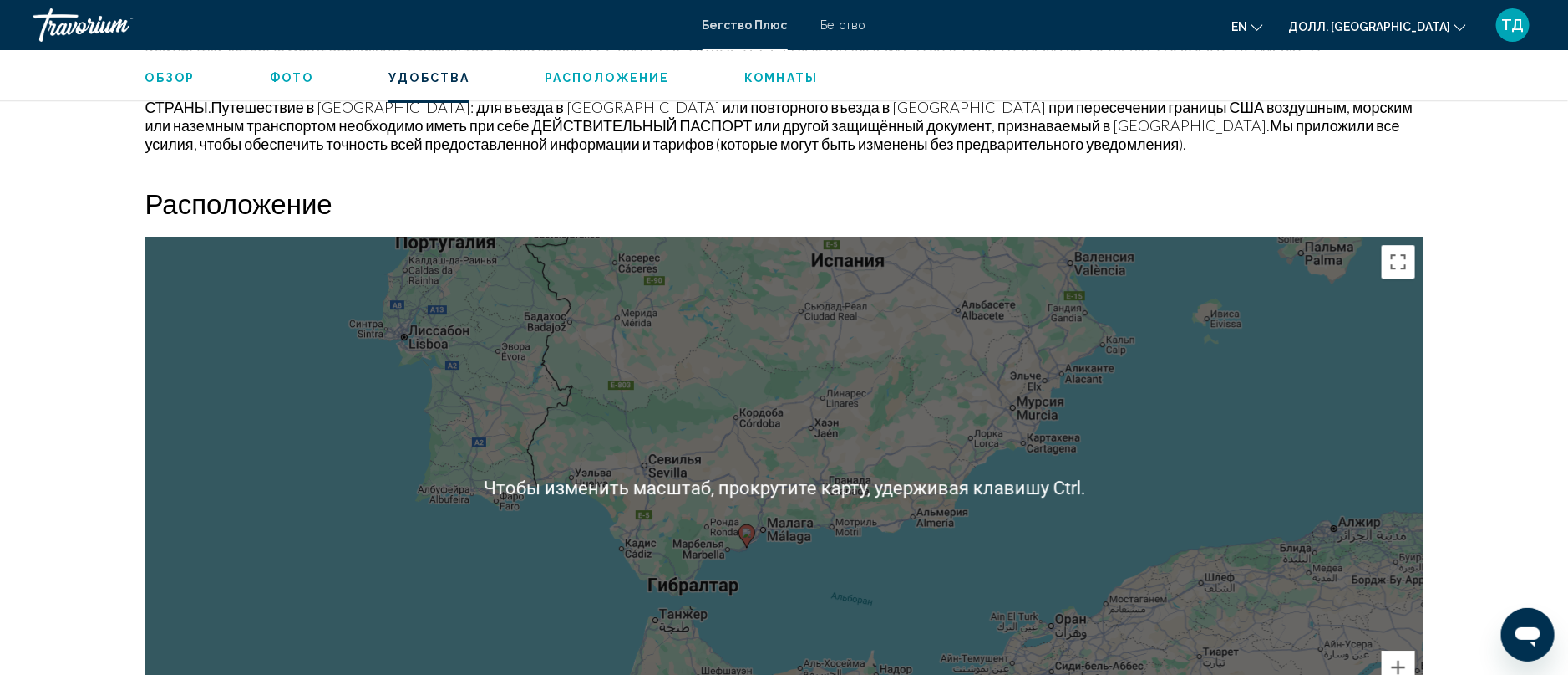
scroll to position [2268, 0]
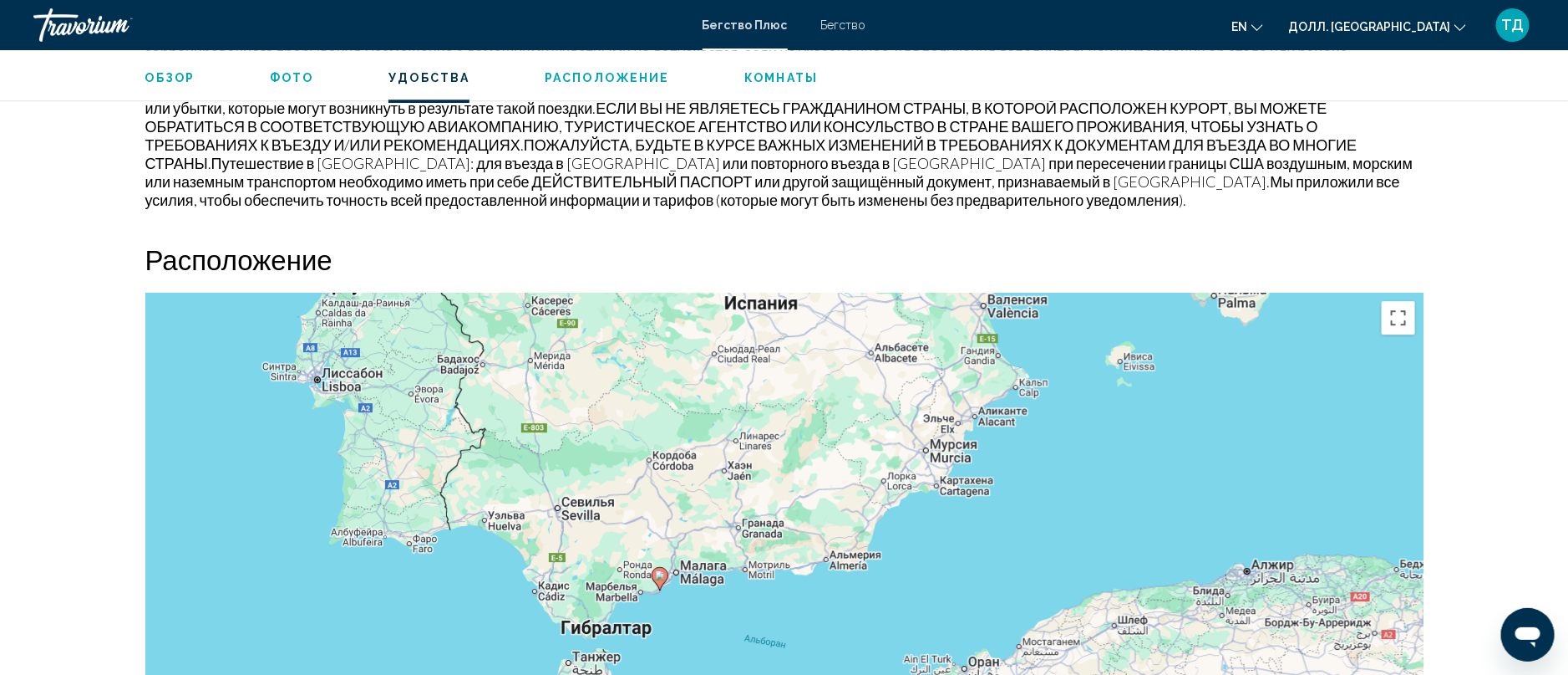
drag, startPoint x: 1325, startPoint y: 540, endPoint x: 1238, endPoint y: 524, distance: 88.5
click at [1238, 524] on div "Чтобы активировать перетаскивание с помощью клавиатуры, нажмите Alt + Enter. По…" at bounding box center [784, 543] width 1279 height 501
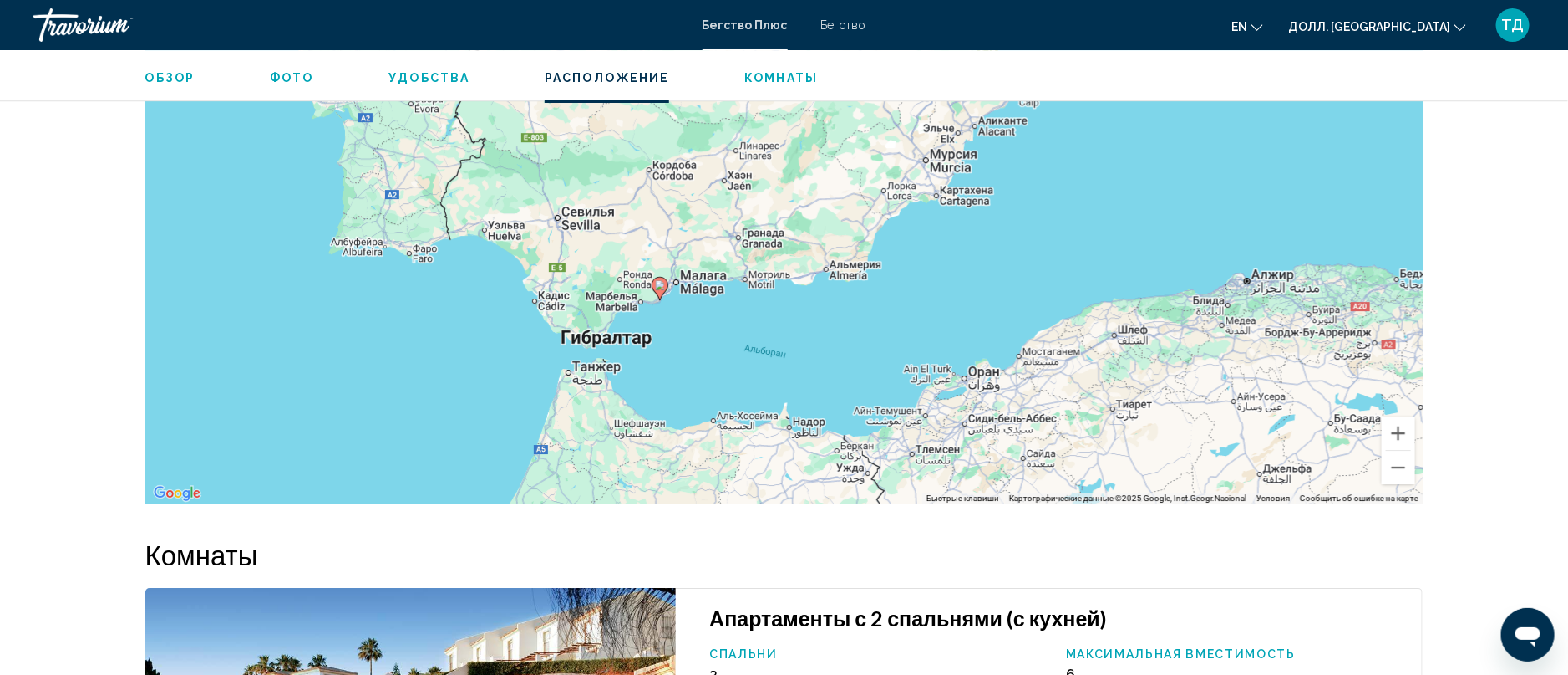
scroll to position [2581, 0]
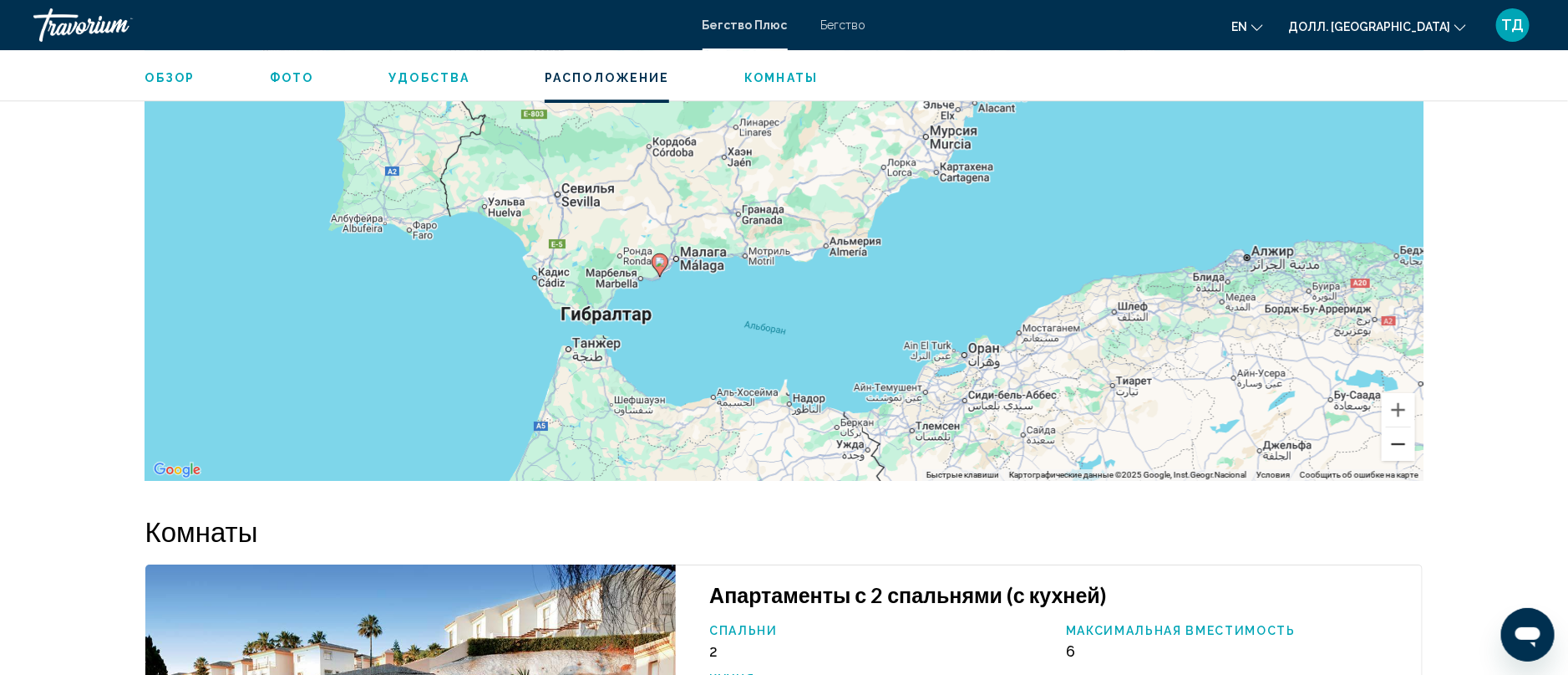
click at [1392, 427] on button "Уменьшить" at bounding box center [1398, 443] width 33 height 33
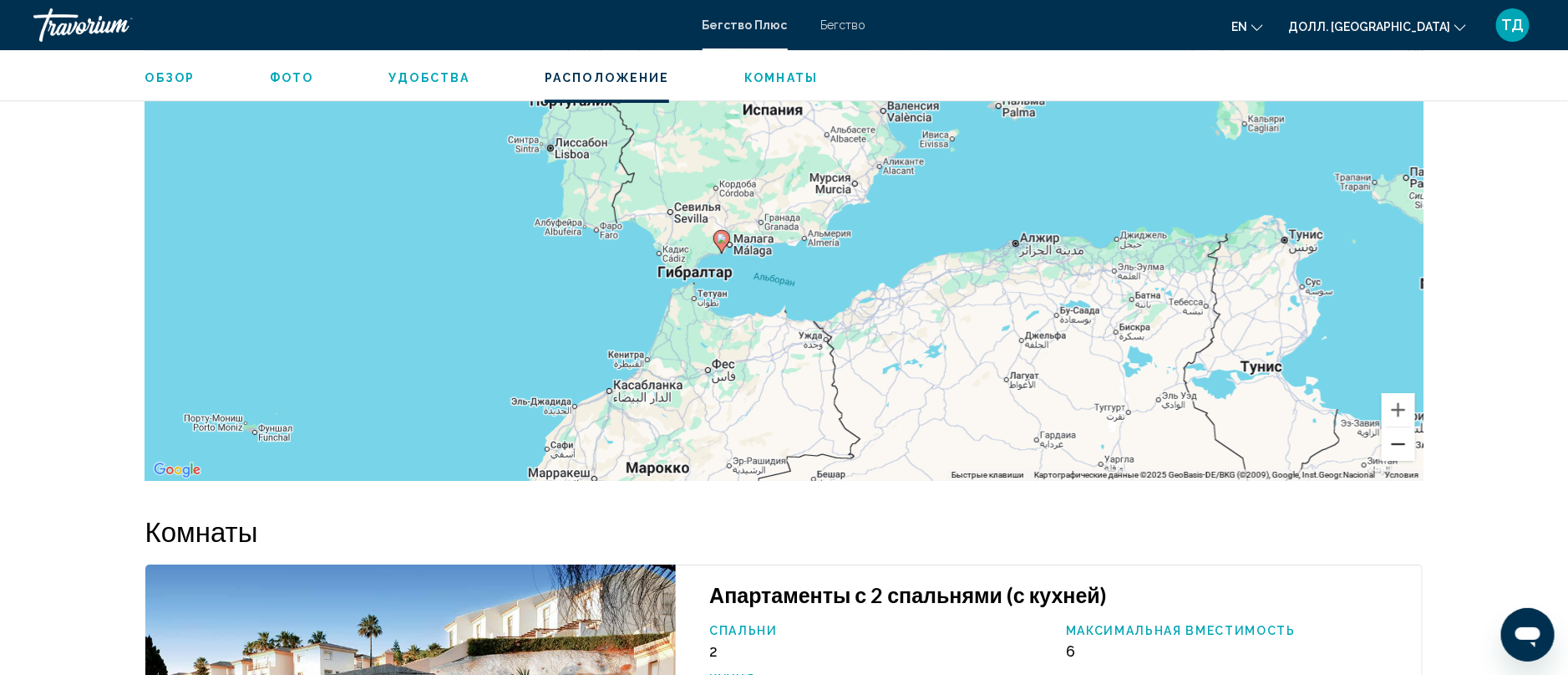
click at [1392, 427] on button "Уменьшить" at bounding box center [1398, 443] width 33 height 33
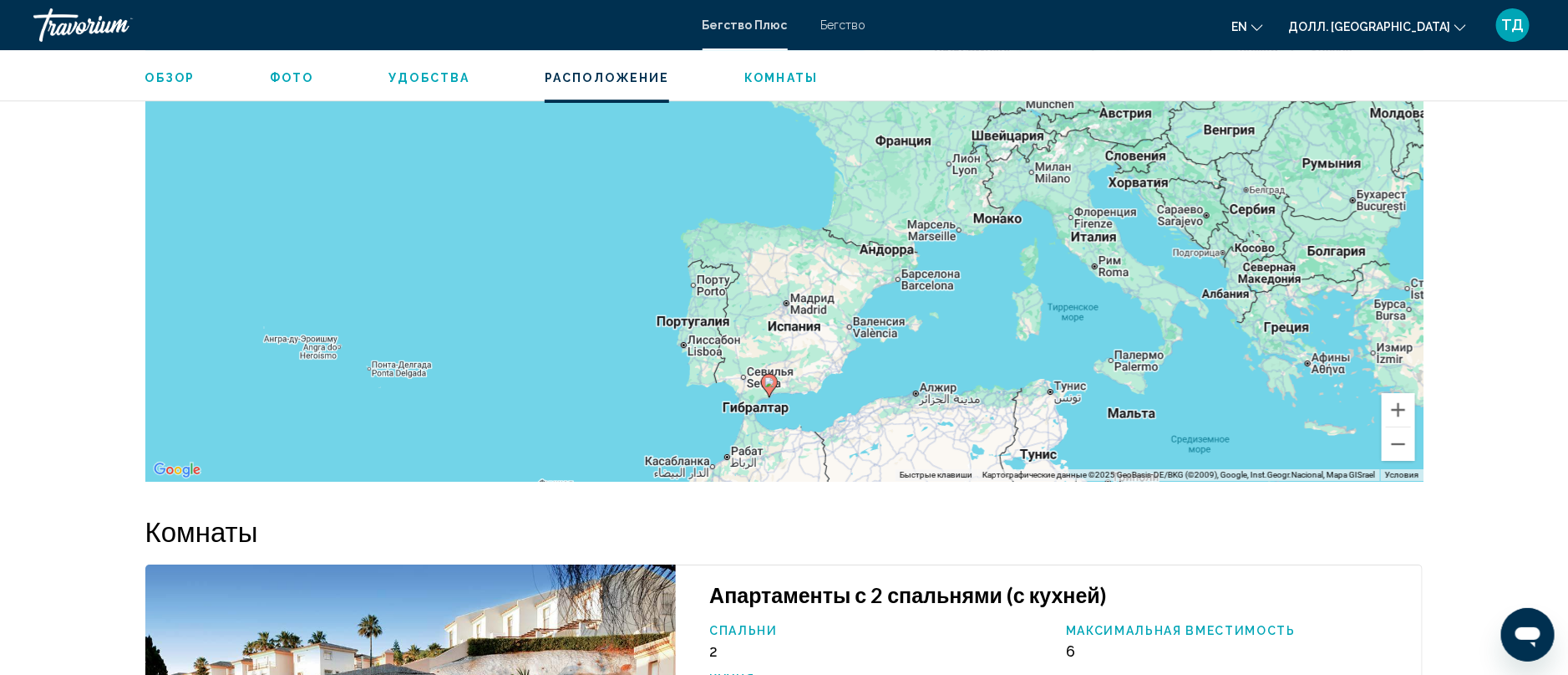
drag, startPoint x: 852, startPoint y: 196, endPoint x: 873, endPoint y: 359, distance: 164.3
click at [873, 359] on div "Чтобы активировать перетаскивание с помощью клавиатуры, нажмите Alt + Enter. По…" at bounding box center [784, 230] width 1279 height 501
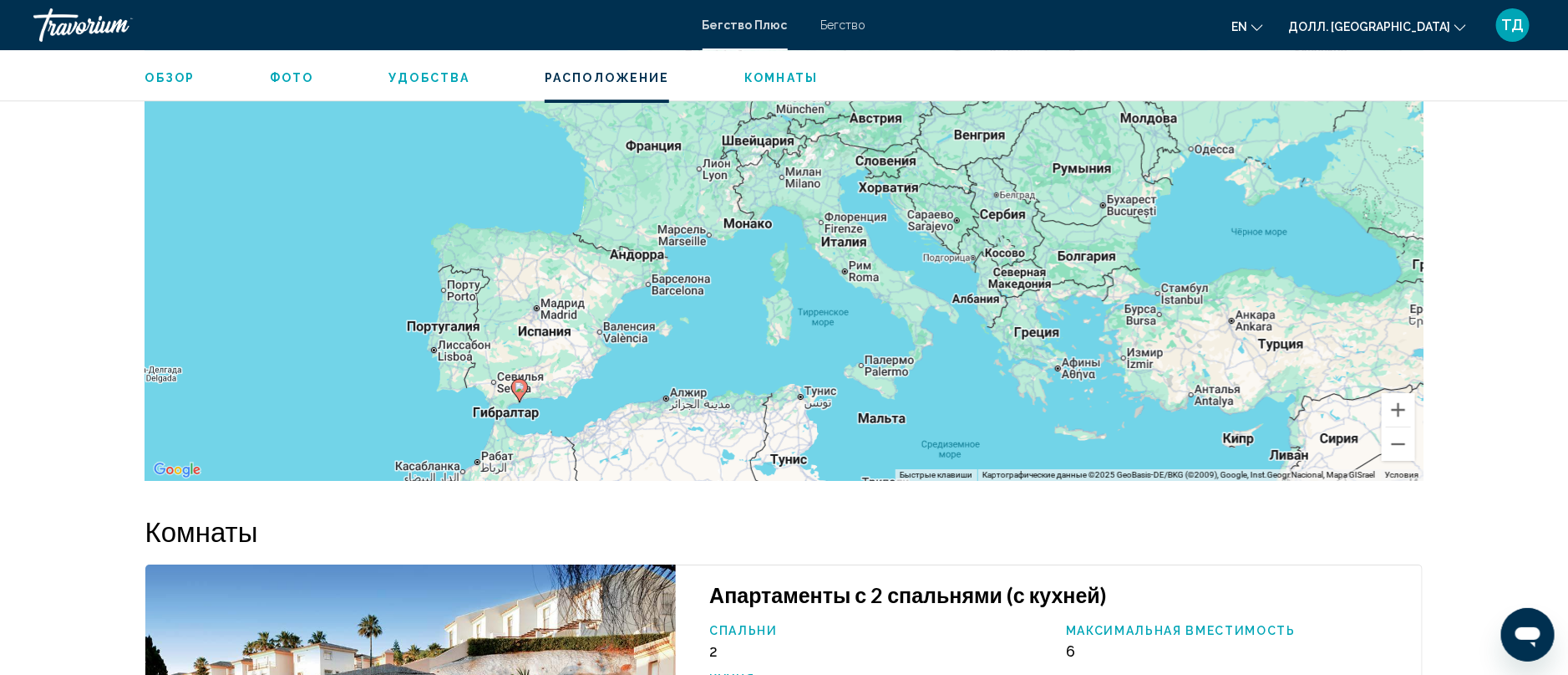
drag, startPoint x: 1235, startPoint y: 200, endPoint x: 985, endPoint y: 207, distance: 250.1
click at [985, 207] on div "Чтобы активировать перетаскивание с помощью клавиатуры, нажмите Alt + Enter. По…" at bounding box center [784, 230] width 1279 height 501
click at [1396, 427] on button "Уменьшить" at bounding box center [1398, 443] width 33 height 33
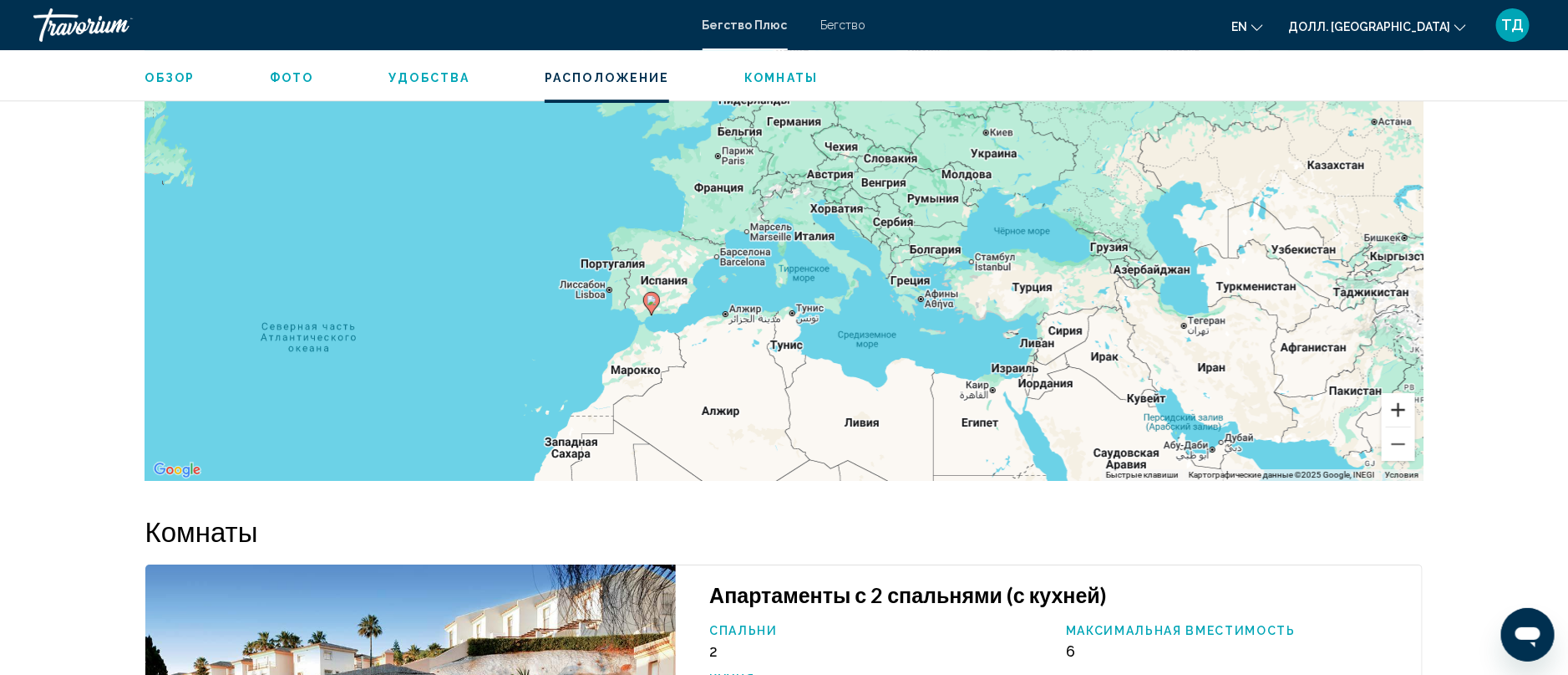
click at [1404, 392] on button "Увеличить" at bounding box center [1398, 409] width 33 height 33
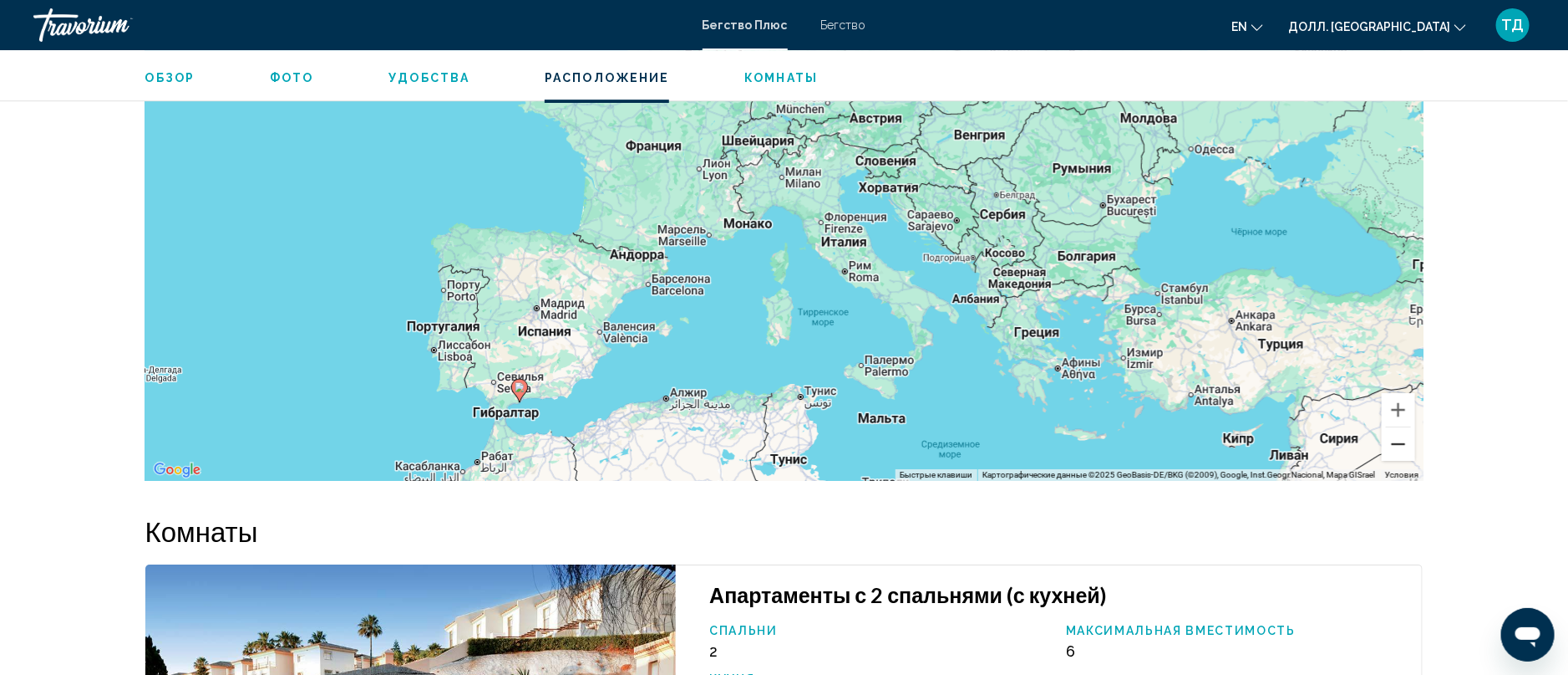
click at [1400, 427] on button "Уменьшить" at bounding box center [1398, 443] width 33 height 33
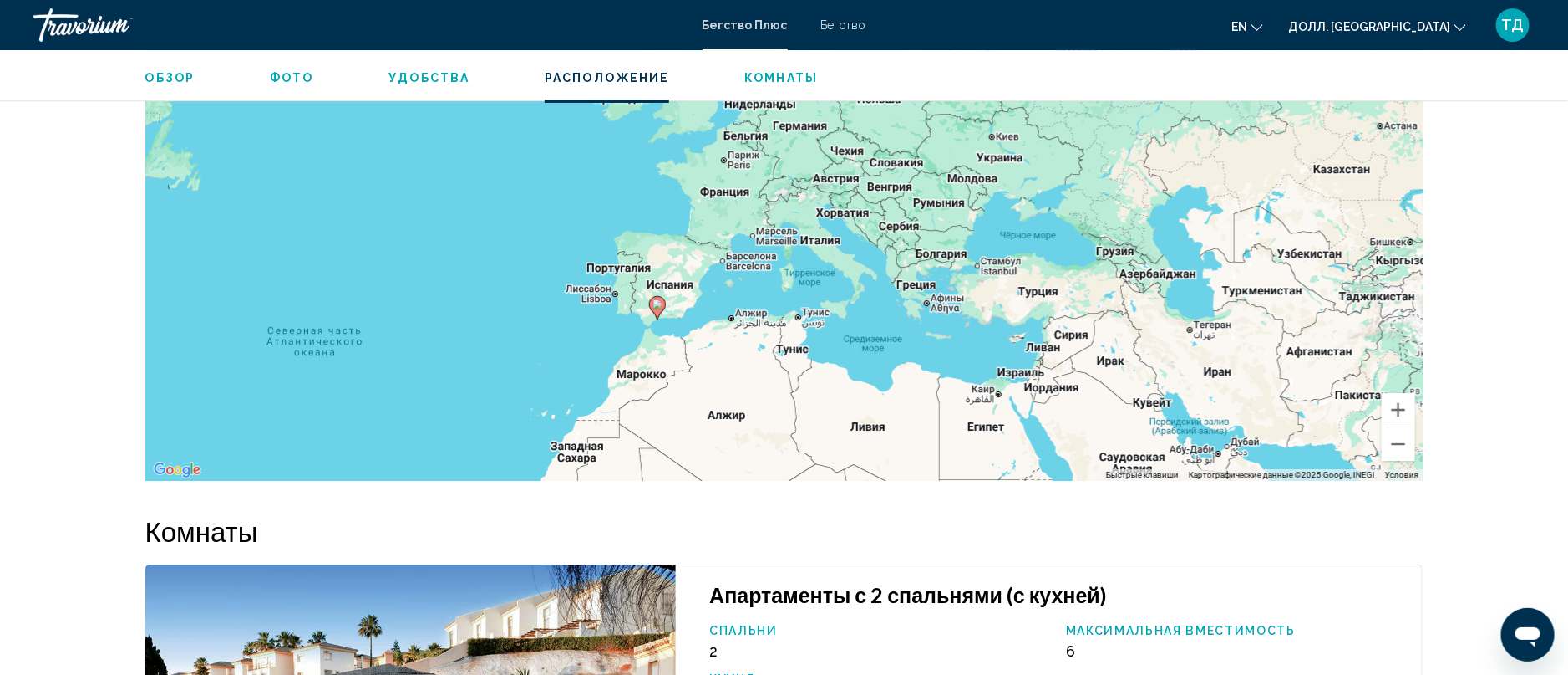
click at [1004, 278] on div "Чтобы активировать перетаскивание с помощью клавиатуры, нажмите Alt + Enter. По…" at bounding box center [784, 230] width 1279 height 501
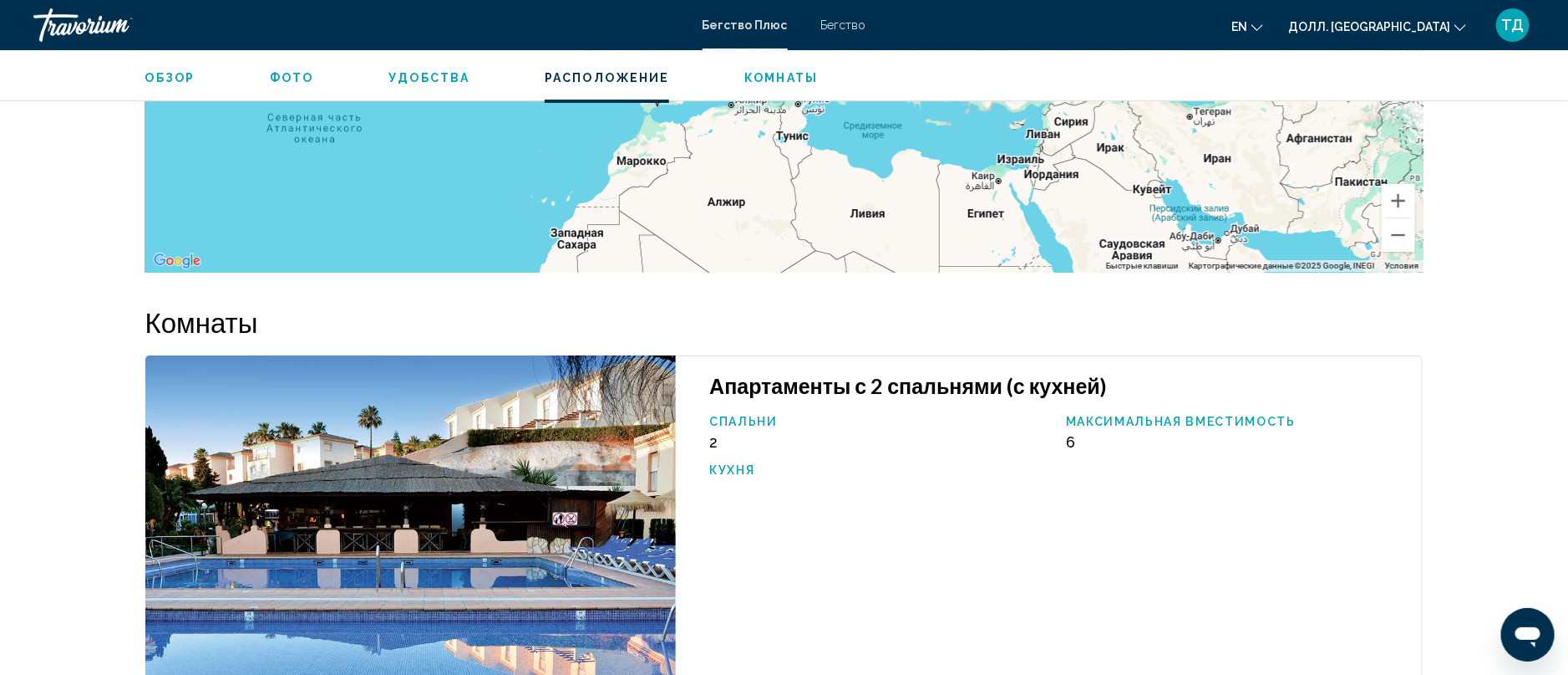
scroll to position [2372, 0]
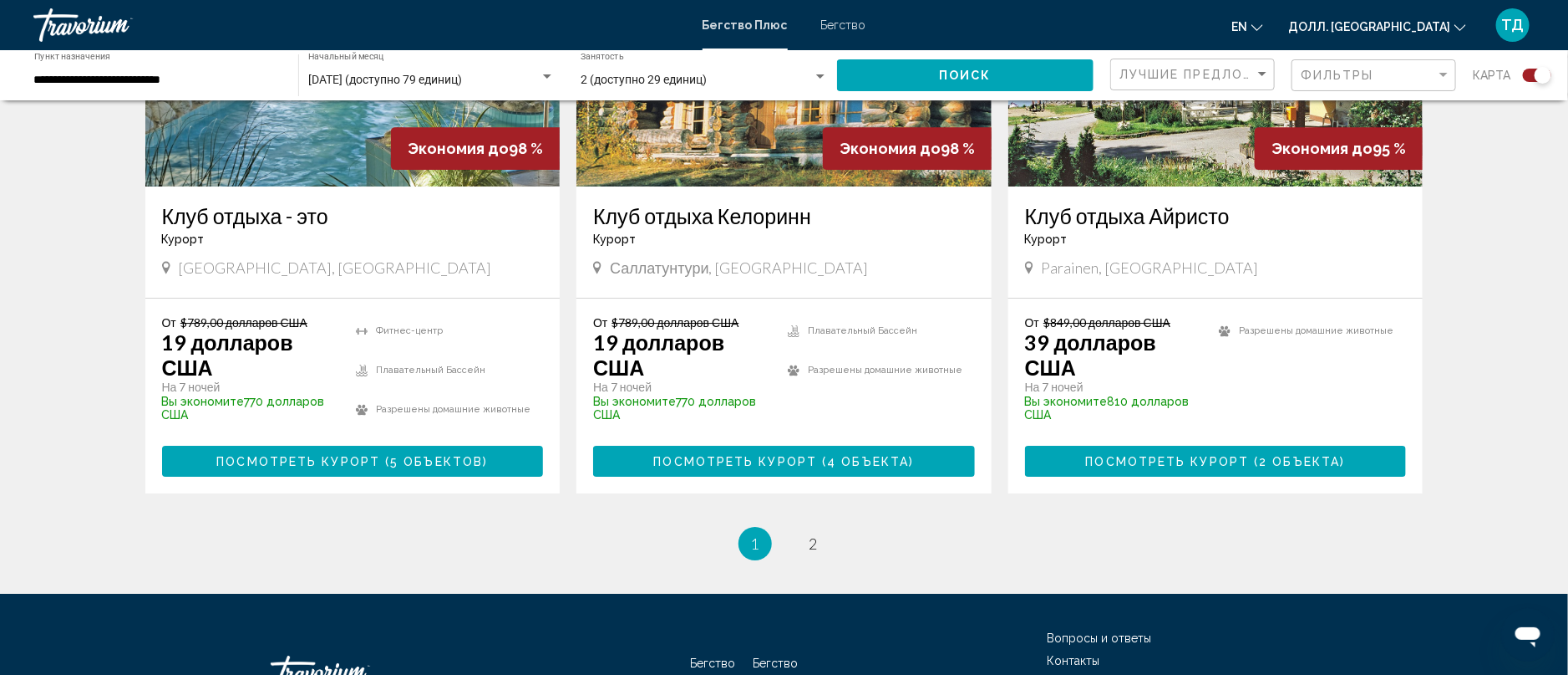
scroll to position [2613, 0]
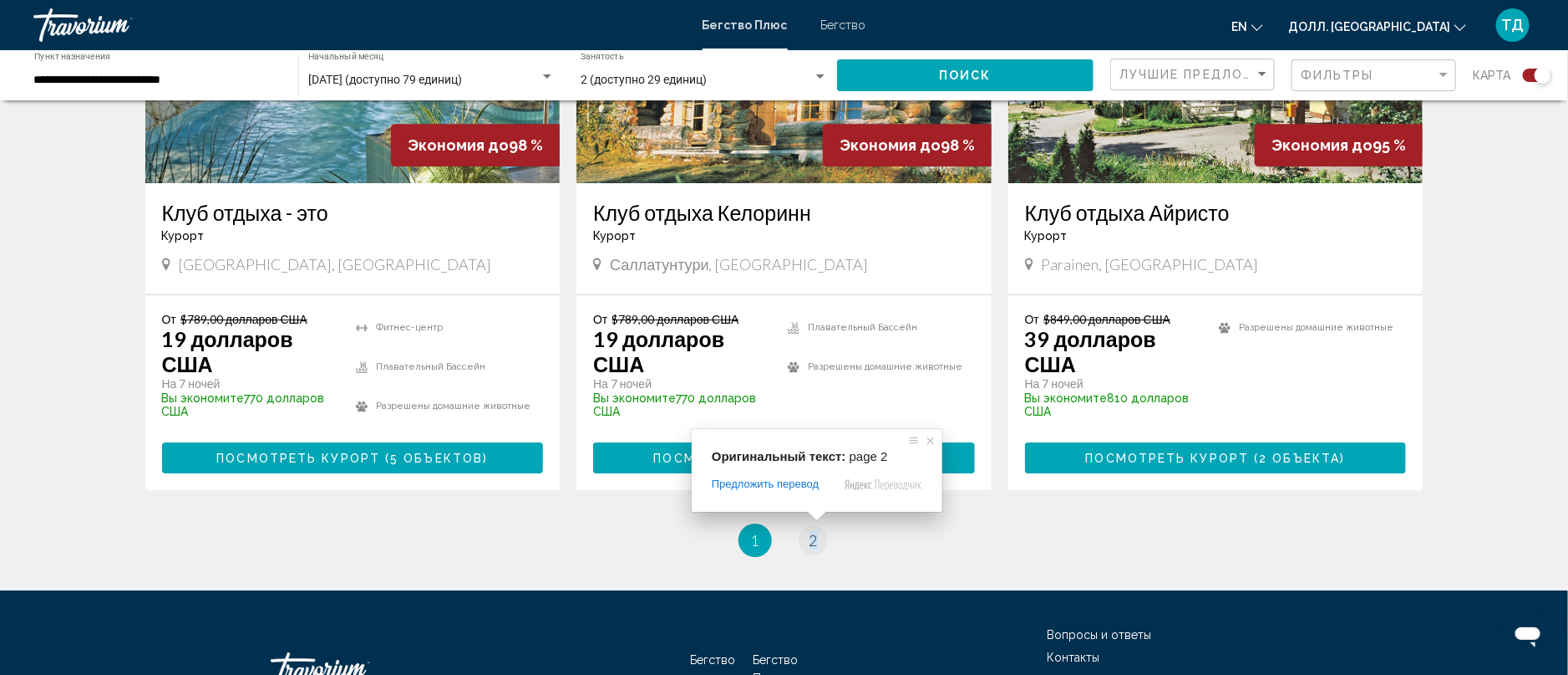
click at [812, 511] on div "Оригинальный текст: page 2 Предложить перевод Отправить [PERSON_NAME], перевод …" at bounding box center [818, 470] width 251 height 82
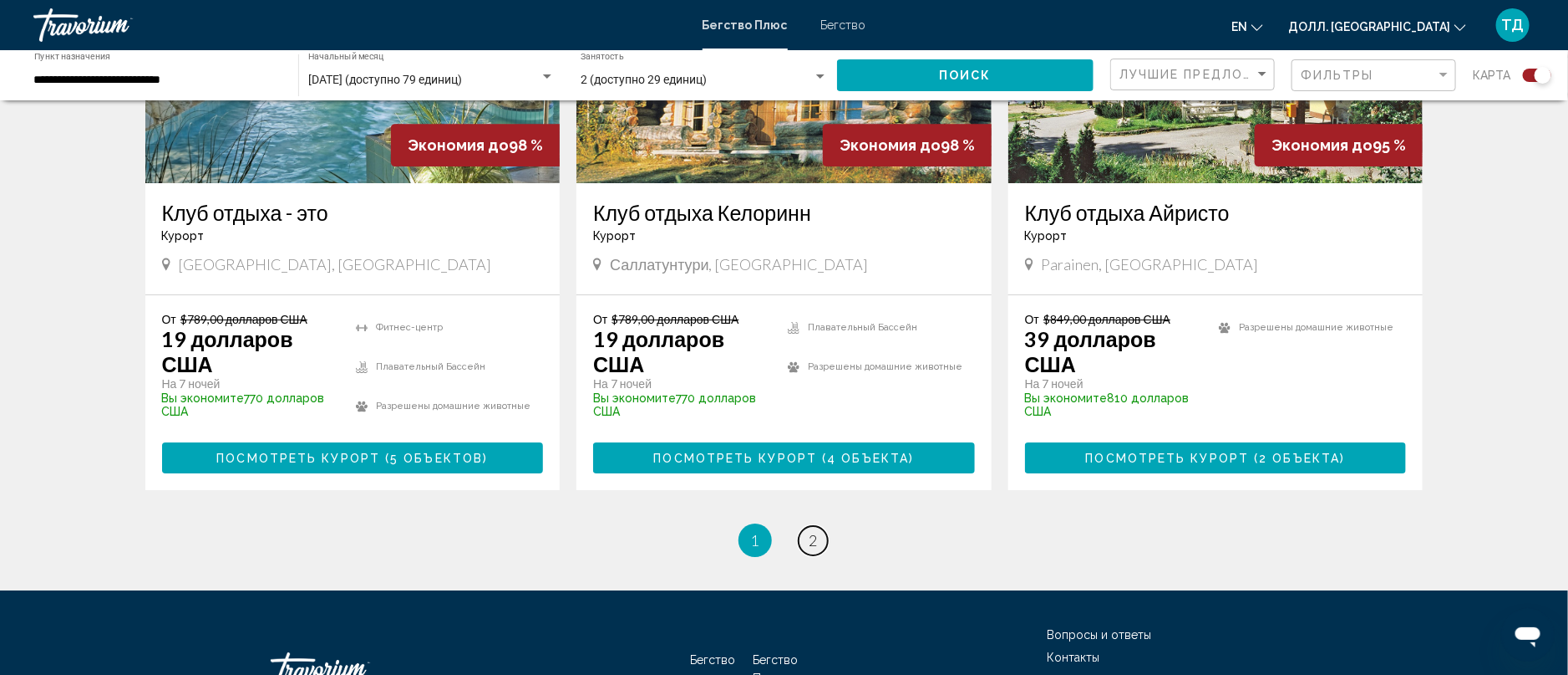
click at [820, 526] on link "страница 2" at bounding box center [814, 541] width 29 height 29
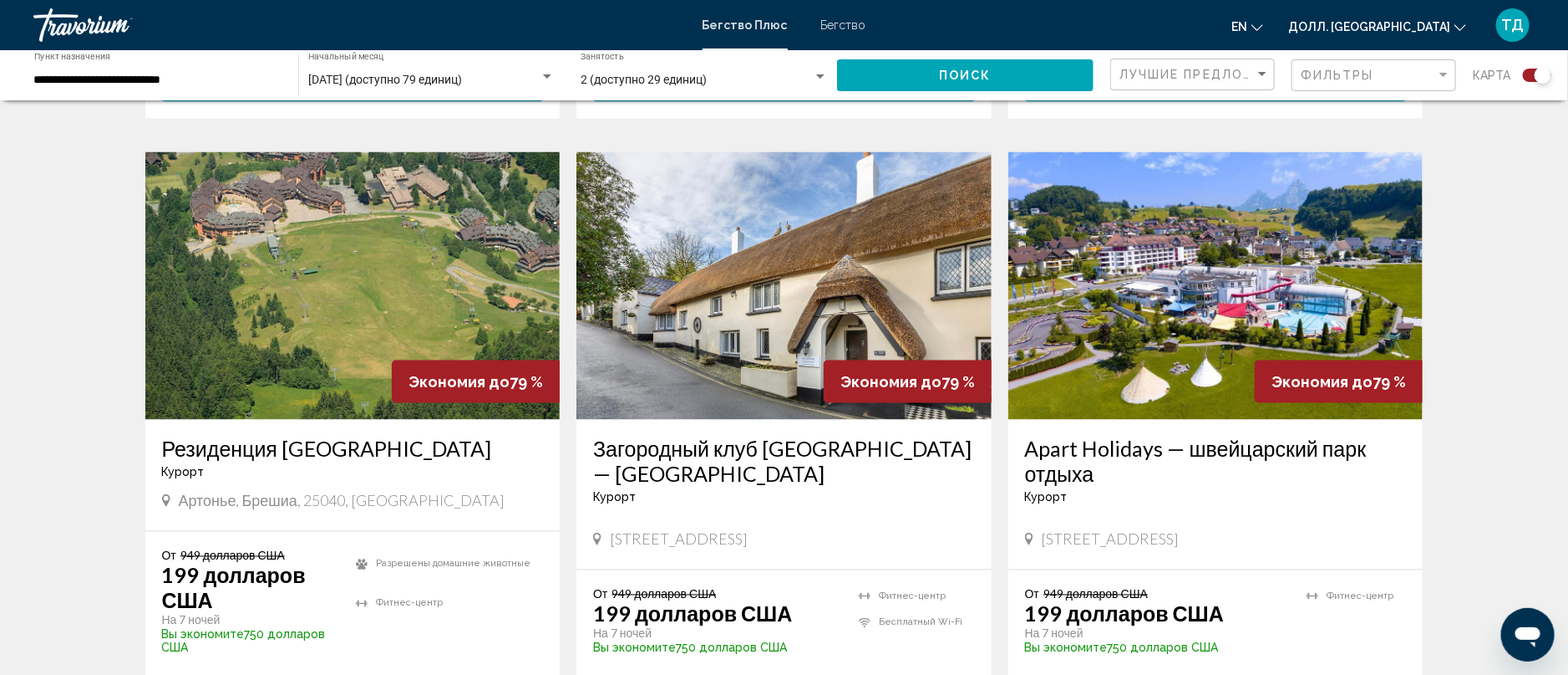
scroll to position [1045, 0]
